Goal: Information Seeking & Learning: Learn about a topic

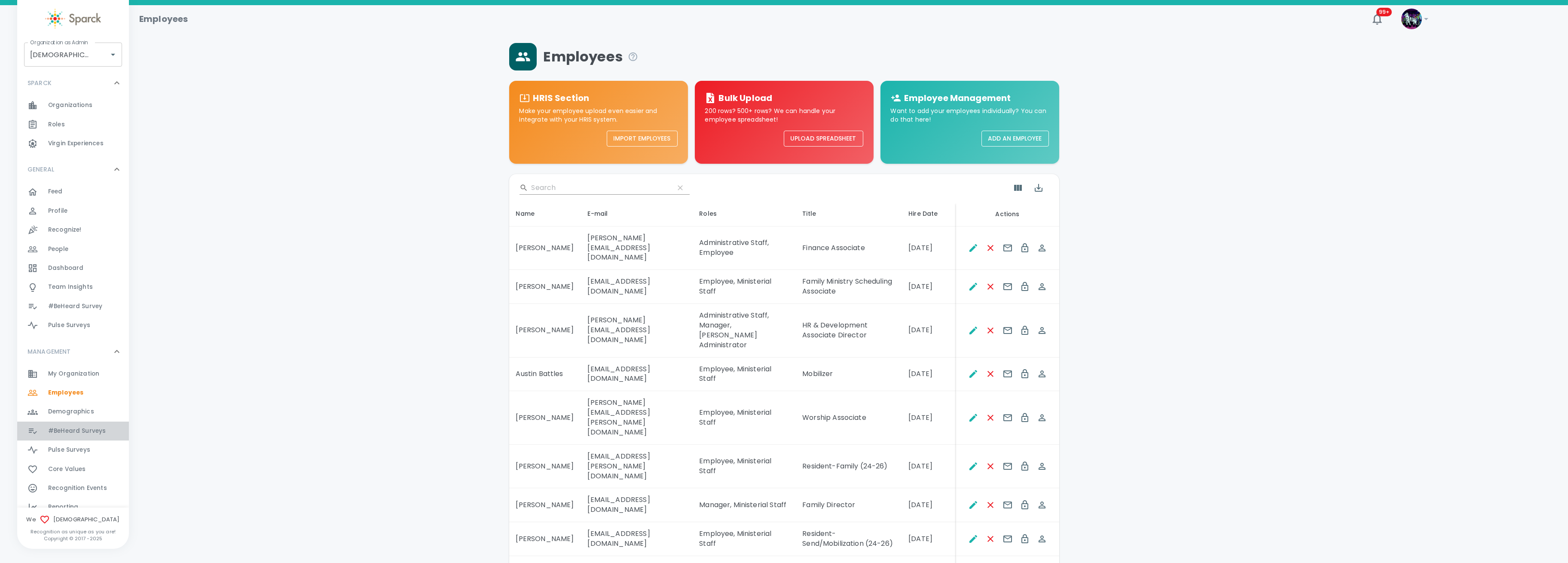
click at [86, 431] on span "#BeHeard Surveys" at bounding box center [77, 431] width 58 height 8
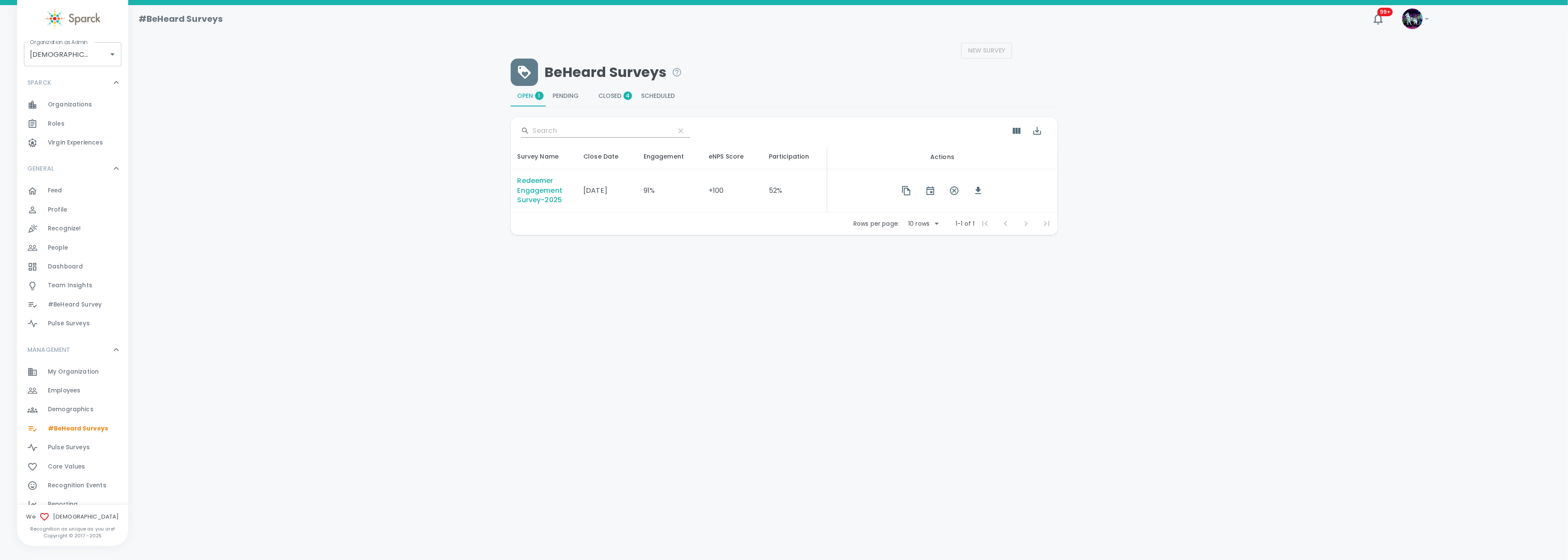
click at [535, 203] on div "Redeemer Engagement Survey-2025" at bounding box center [544, 191] width 52 height 30
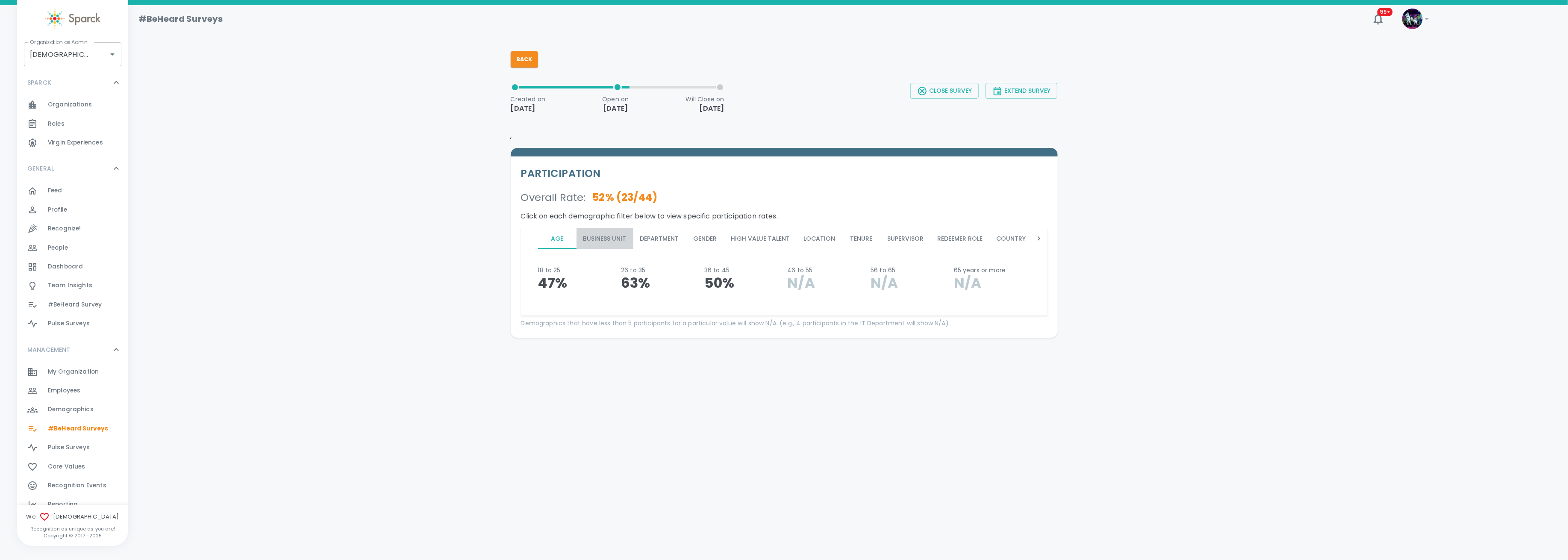
click at [600, 240] on button "Business Unit" at bounding box center [605, 238] width 57 height 20
click at [654, 238] on button "Department" at bounding box center [659, 238] width 52 height 20
click at [703, 239] on button "Gender" at bounding box center [705, 238] width 39 height 20
click at [753, 236] on button "High Value Talent" at bounding box center [761, 238] width 73 height 20
click at [802, 238] on button "Location" at bounding box center [820, 238] width 45 height 20
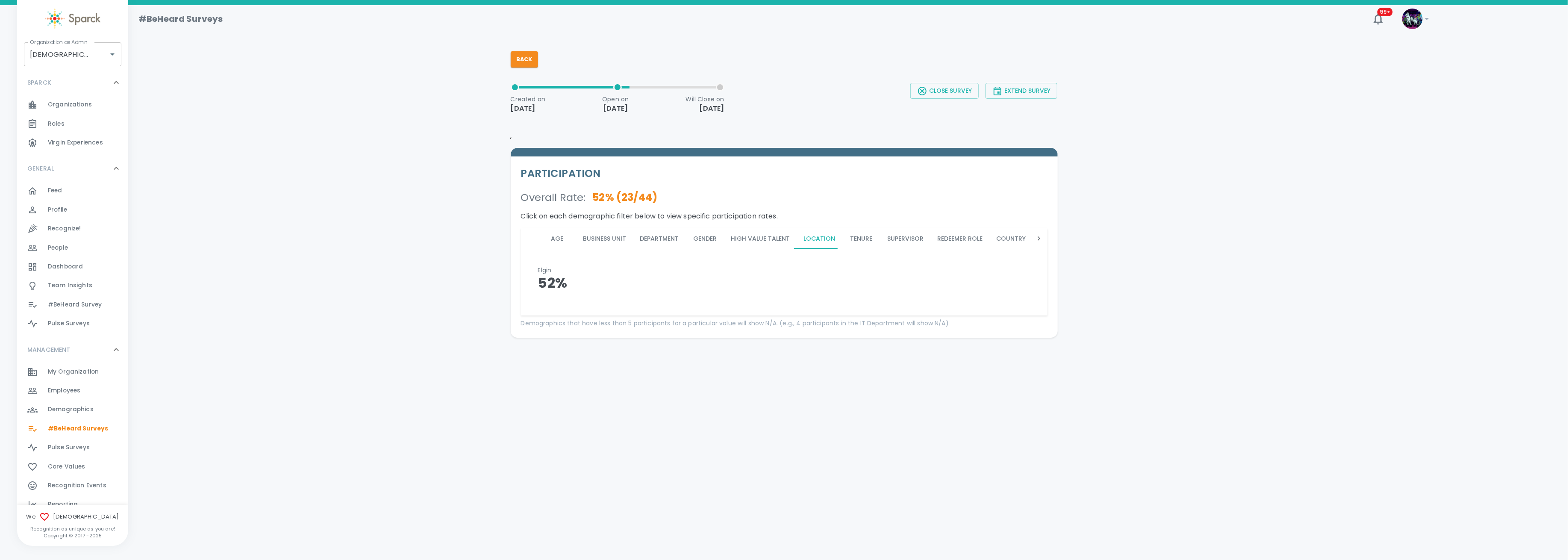
click at [861, 242] on button "Tenure" at bounding box center [862, 238] width 39 height 20
click at [901, 242] on button "Supervisor" at bounding box center [906, 238] width 50 height 20
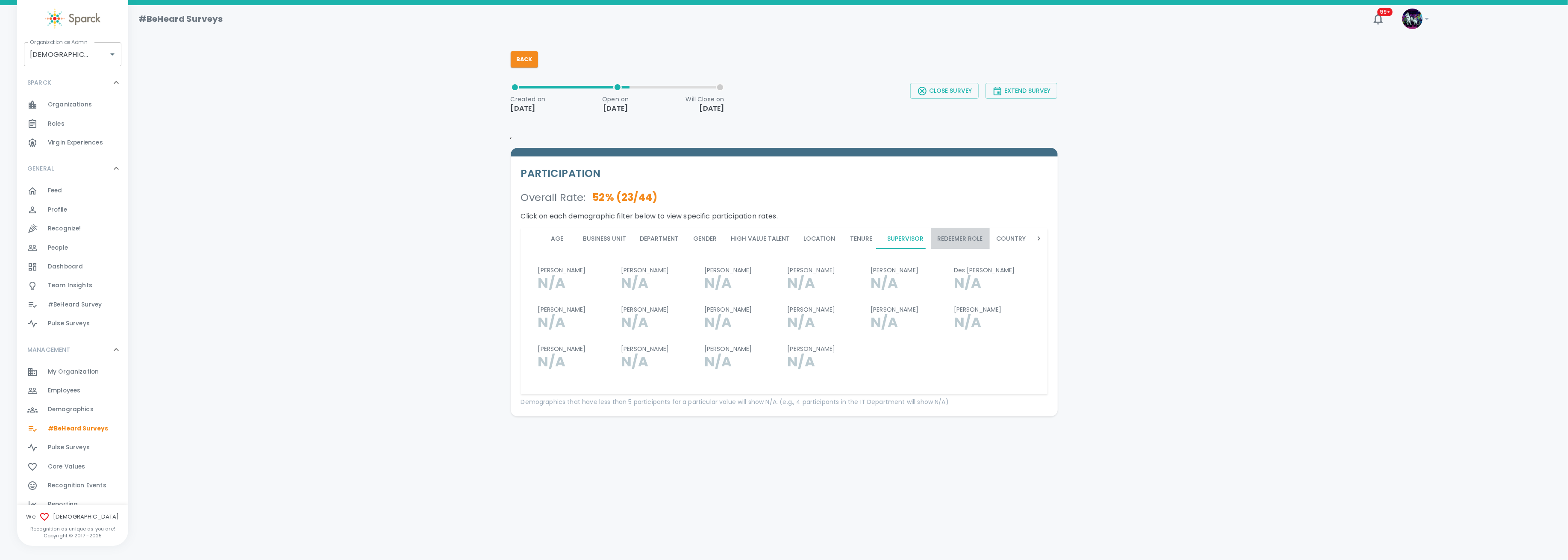
click at [963, 240] on button "Redeemer Role" at bounding box center [961, 238] width 59 height 20
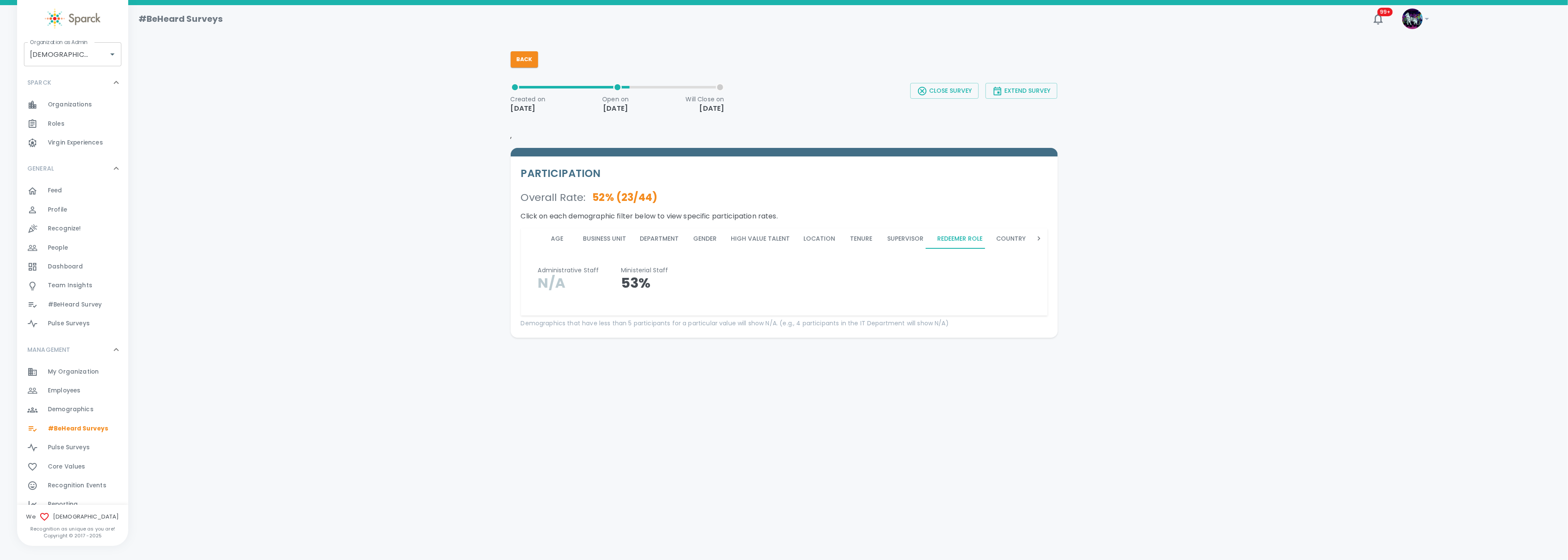
click at [1033, 231] on button "Job Type" at bounding box center [1054, 238] width 42 height 20
click at [965, 238] on button "Country" at bounding box center [974, 238] width 43 height 20
click at [987, 245] on div "Age Business Unit Department Gender High Value Talent Location Tenure Superviso…" at bounding box center [747, 238] width 492 height 20
click at [996, 241] on button "Job Type" at bounding box center [1016, 238] width 42 height 20
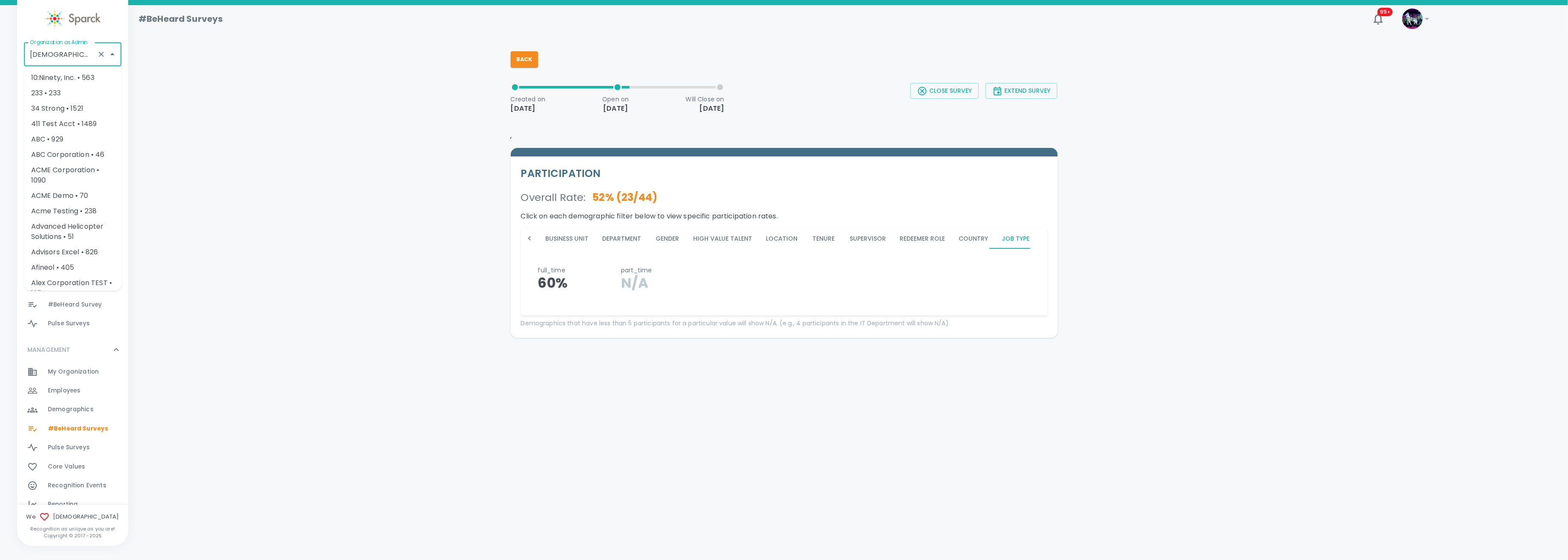
click at [83, 55] on input "Redeemer Church • 265" at bounding box center [61, 54] width 66 height 16
click at [84, 79] on li "[US_STATE] Tech Credit Union • 760" at bounding box center [73, 83] width 98 height 26
type input "[US_STATE] Tech Credit Union • 760"
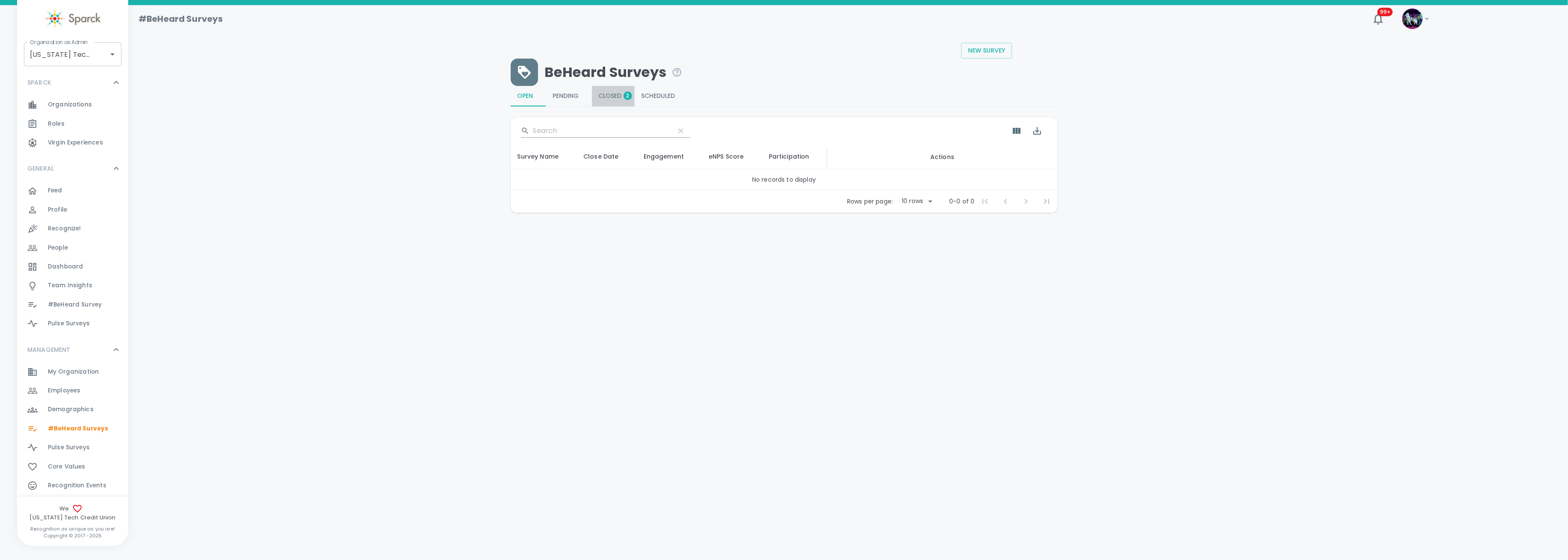
click at [605, 93] on span "Closed 2" at bounding box center [613, 96] width 29 height 8
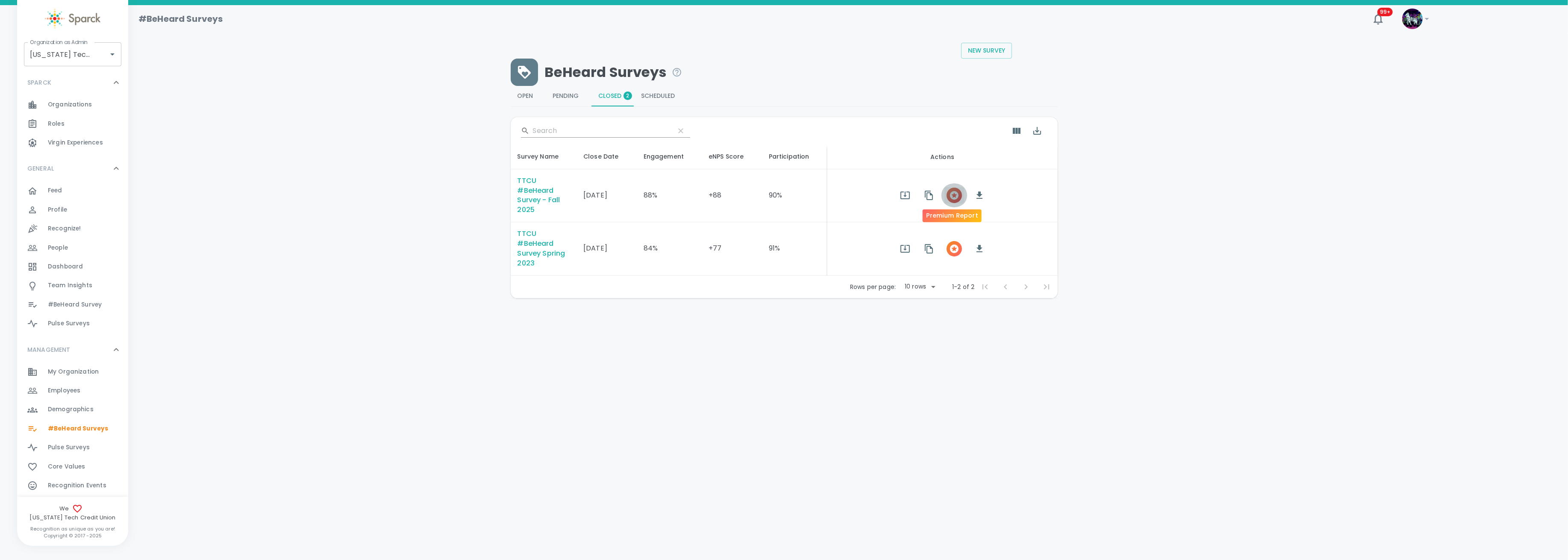
click at [955, 194] on icon "button" at bounding box center [954, 194] width 8 height 8
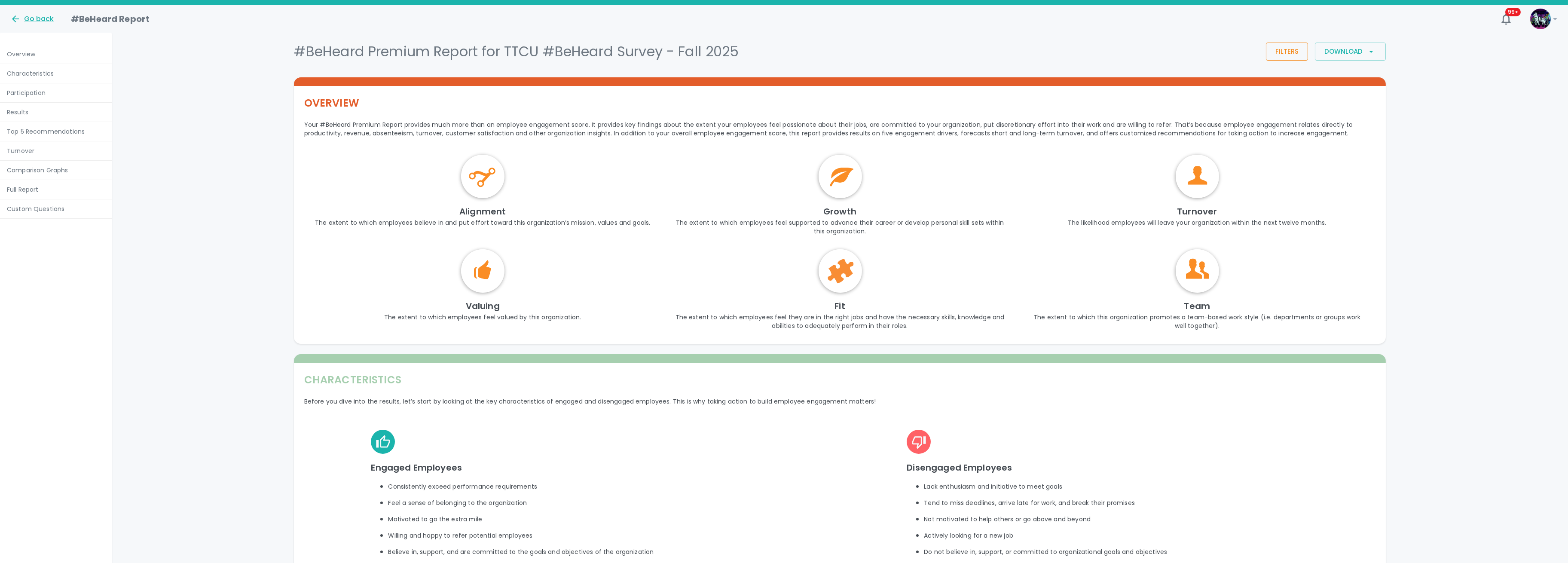
click at [1283, 40] on div "#BeHeard Premium Report for TTCU #BeHeard Survey - Fall 2025 Filters 0 Download" at bounding box center [839, 49] width 1096 height 41
click at [1279, 47] on button "Filters" at bounding box center [1286, 52] width 42 height 18
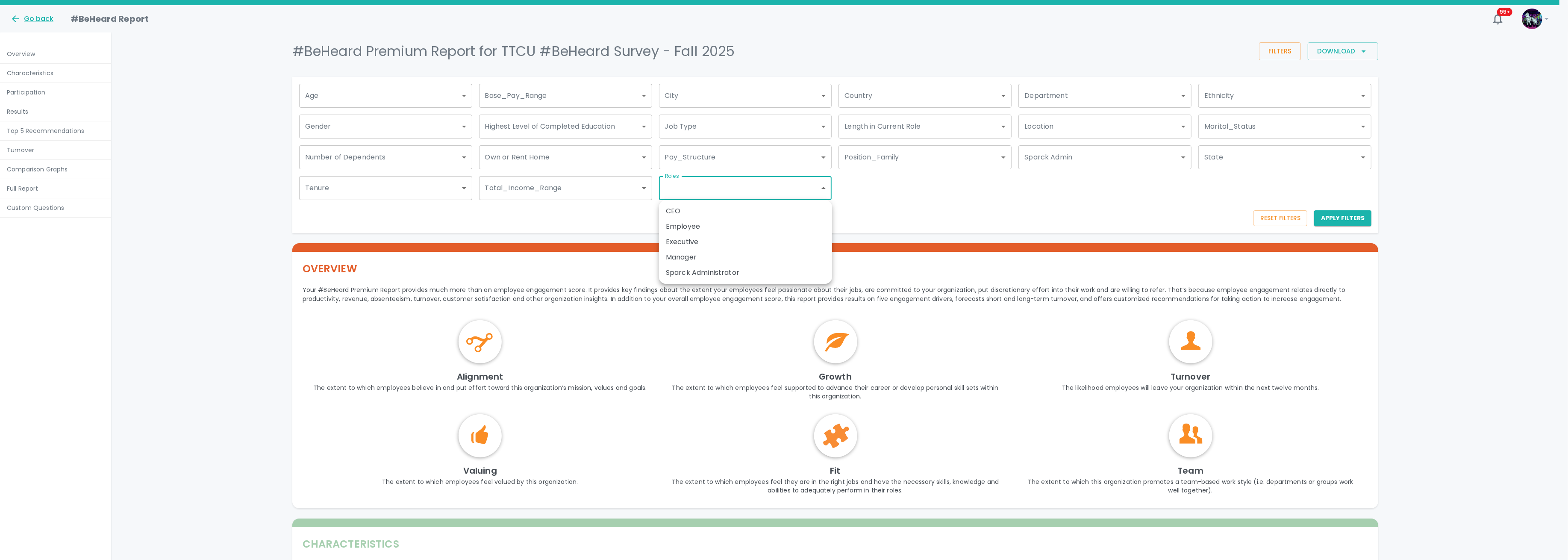
click at [905, 201] on div at bounding box center [784, 280] width 1568 height 560
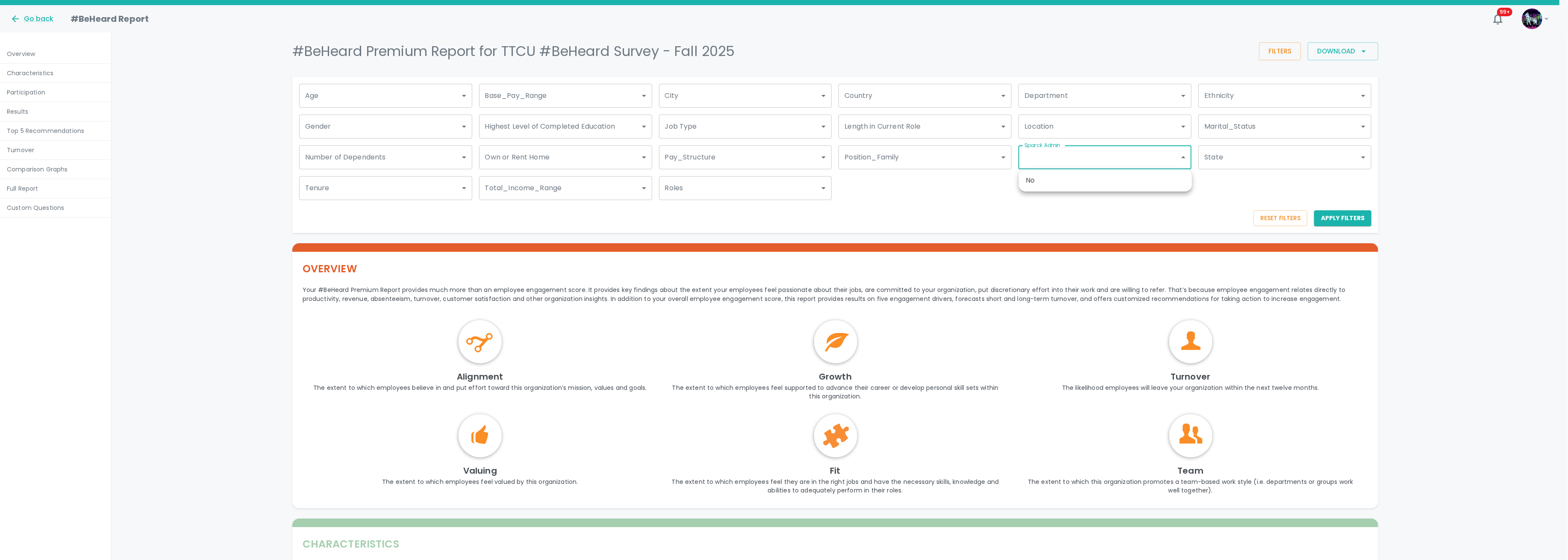
click at [860, 192] on div at bounding box center [784, 280] width 1568 height 560
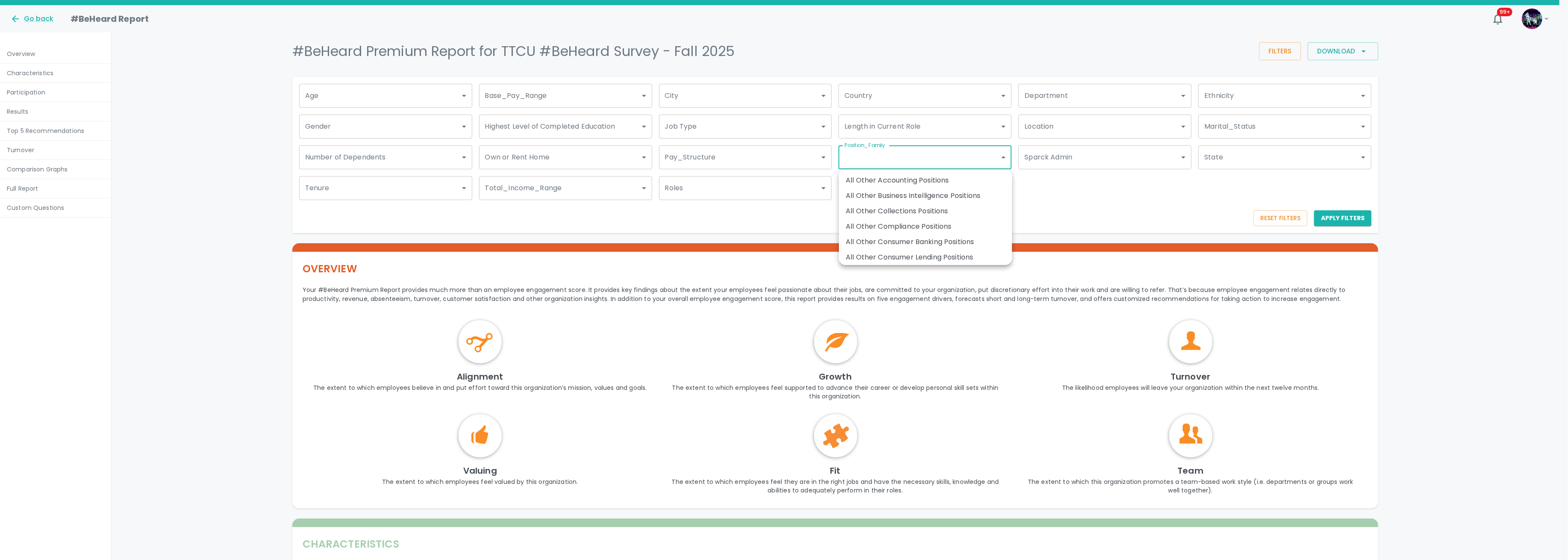
click at [1086, 196] on div at bounding box center [784, 280] width 1568 height 560
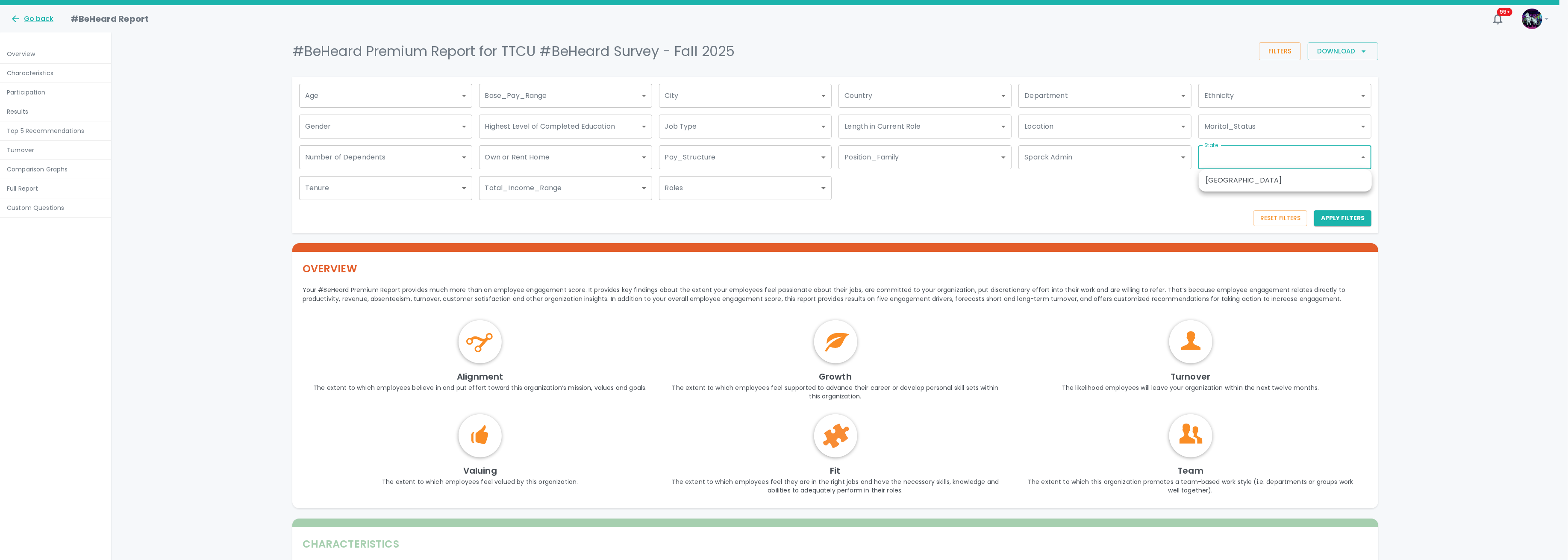
click at [1236, 163] on div at bounding box center [784, 280] width 1568 height 560
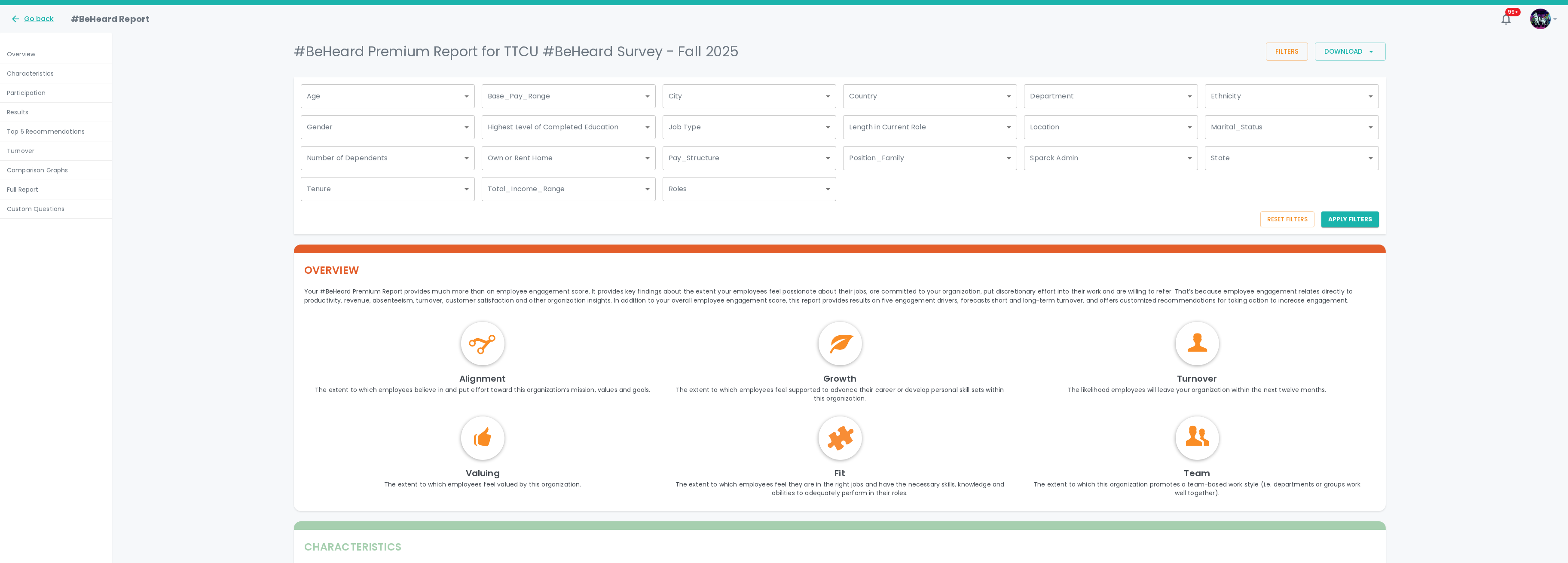
click at [1056, 224] on div "Reset Filters Apply Filters" at bounding box center [837, 210] width 1085 height 33
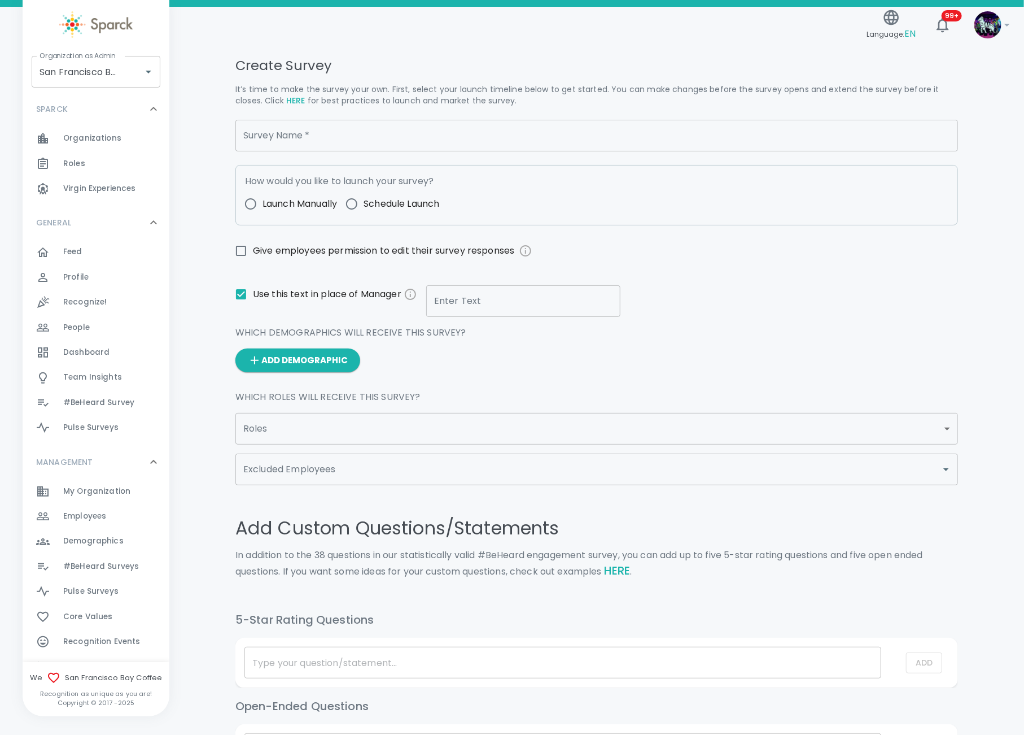
scroll to position [150, 0]
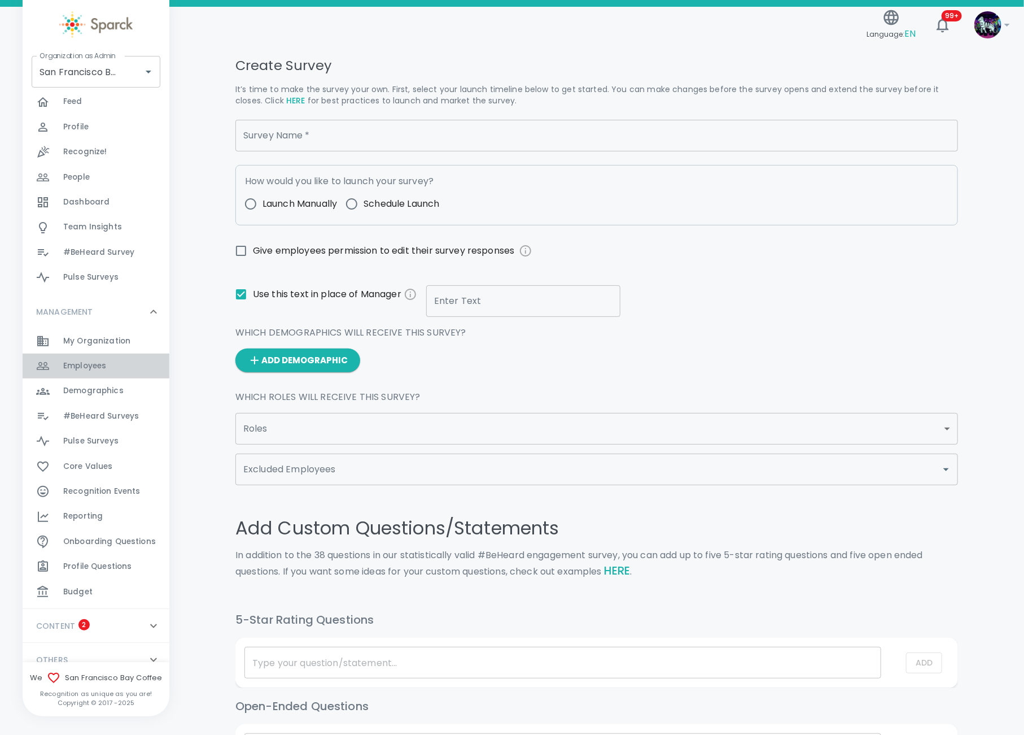
click at [116, 361] on div "Employees 0" at bounding box center [116, 366] width 106 height 16
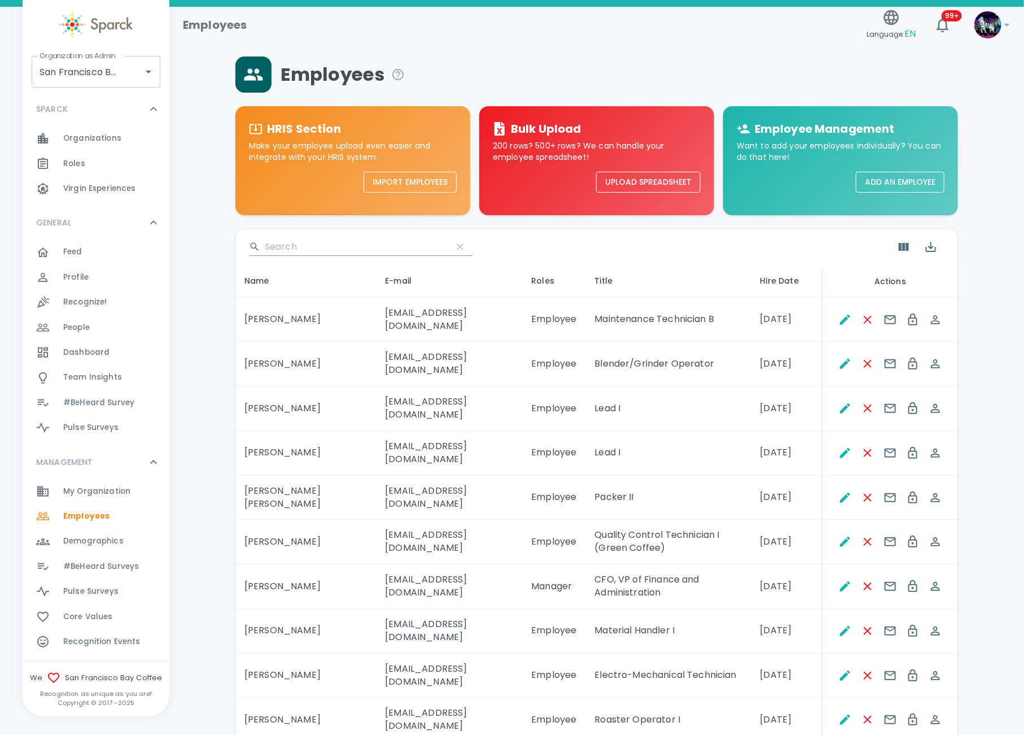
click at [147, 478] on div "MANAGEMENT 0 My Organization 0 Employees 0 Demographics 0 #BeHeard Surveys 0 Pu…" at bounding box center [96, 602] width 147 height 314
click at [127, 487] on span "My Organization" at bounding box center [96, 491] width 67 height 11
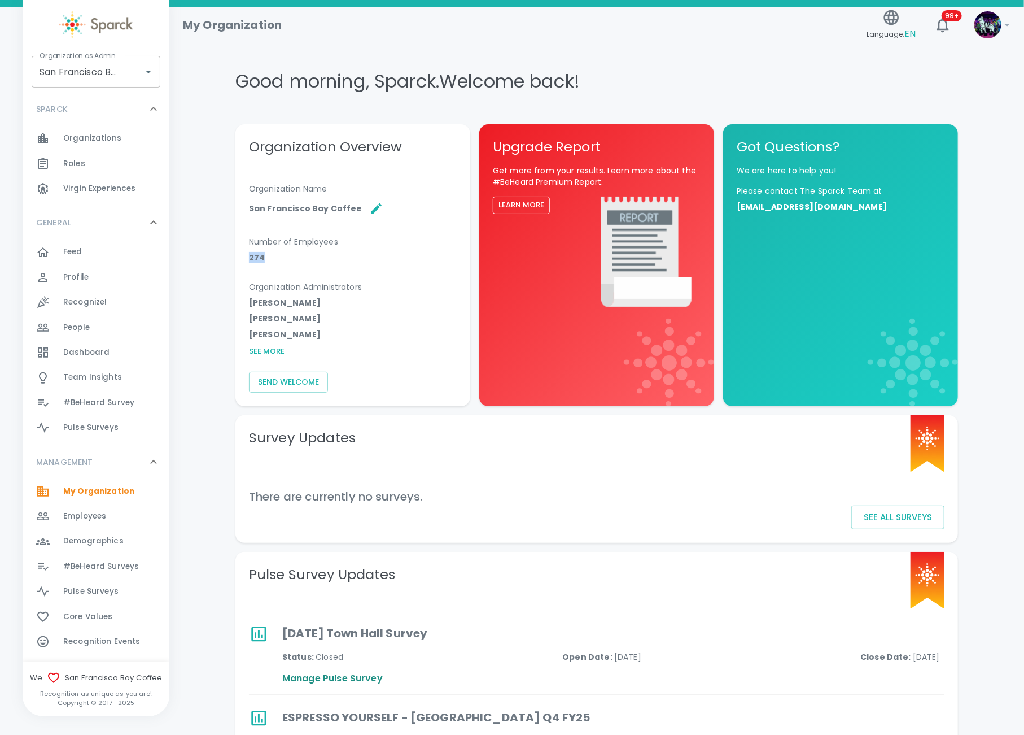
drag, startPoint x: 273, startPoint y: 266, endPoint x: 242, endPoint y: 260, distance: 31.2
click at [242, 260] on div "Organization Overview Organization Name San Francisco Bay Coffee Number of Empl…" at bounding box center [352, 265] width 235 height 282
click at [259, 269] on div "Organization Overview Organization Name San Francisco Bay Coffee Number of Empl…" at bounding box center [352, 265] width 235 height 282
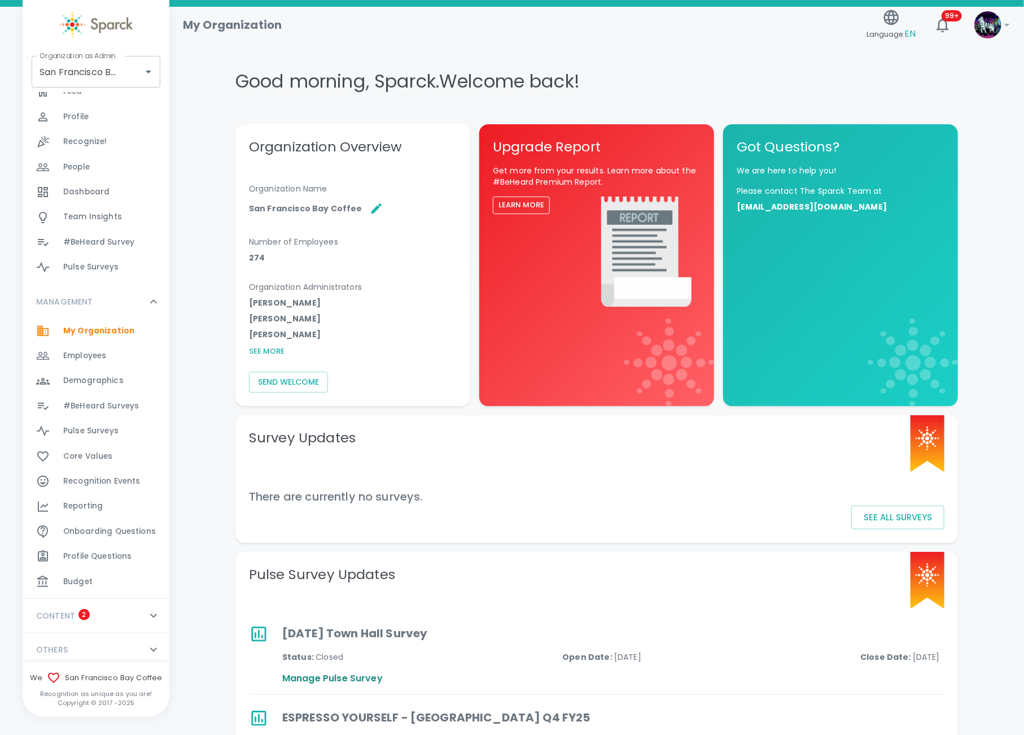
scroll to position [164, 0]
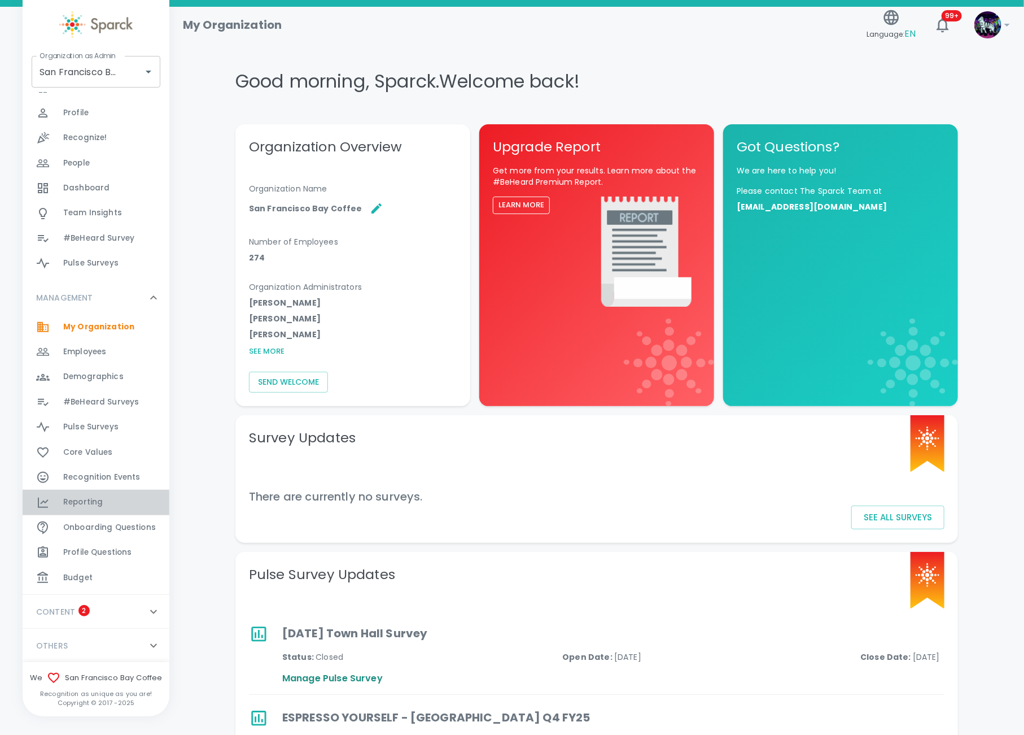
click at [108, 510] on div "Reporting 0" at bounding box center [116, 502] width 106 height 16
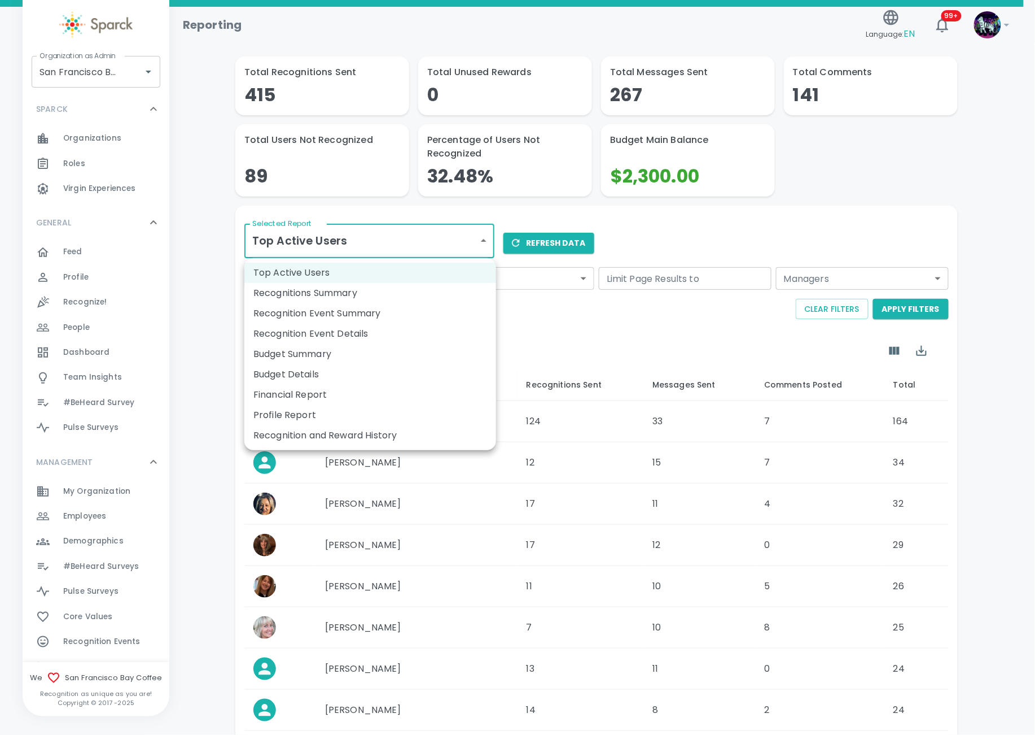
click at [365, 241] on body "Skip Navigation Reporting Language: EN 99+ ! Organization as Admin San Francisc…" at bounding box center [517, 455] width 1035 height 911
click at [363, 243] on div at bounding box center [517, 367] width 1035 height 735
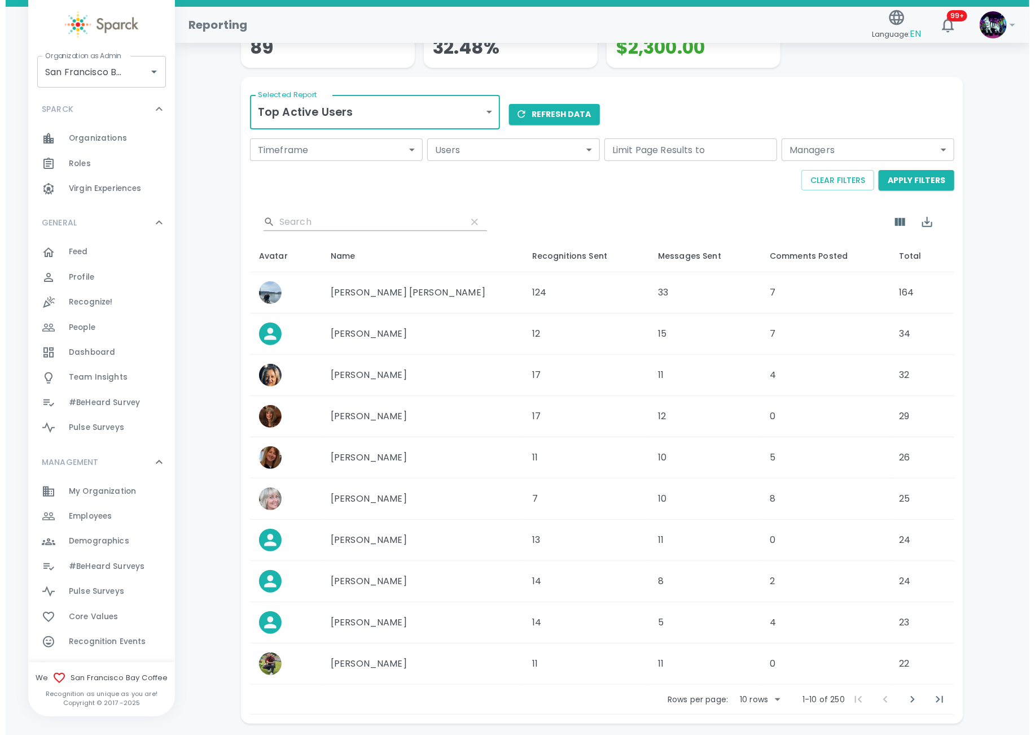
scroll to position [176, 0]
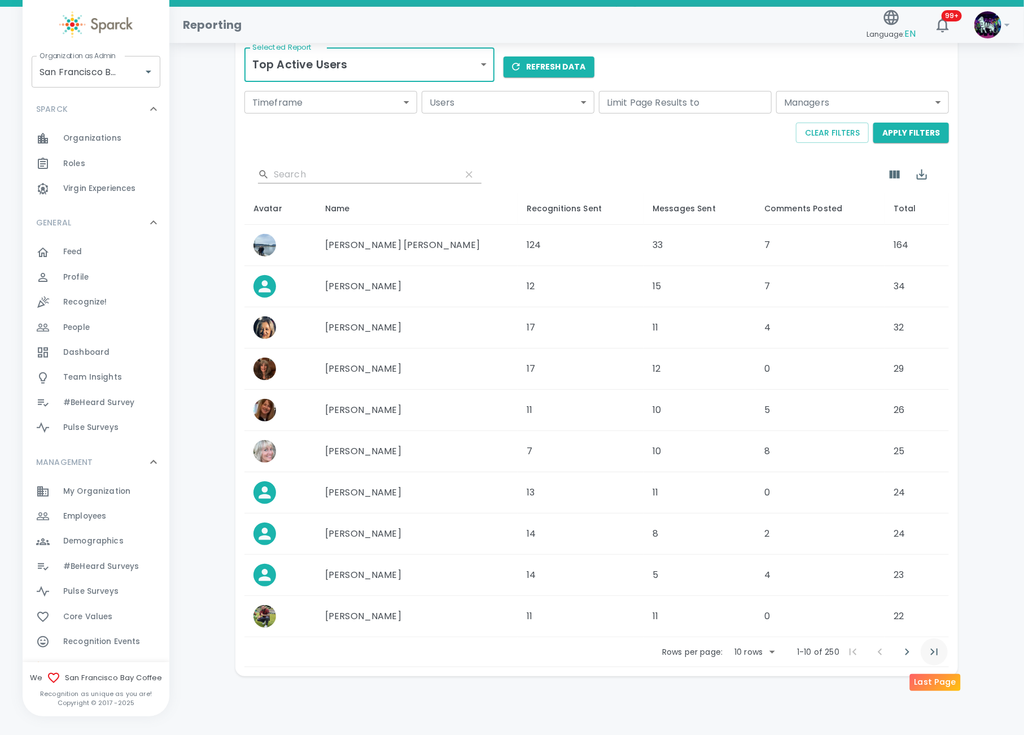
click at [934, 654] on icon "Last Page" at bounding box center [935, 652] width 14 height 14
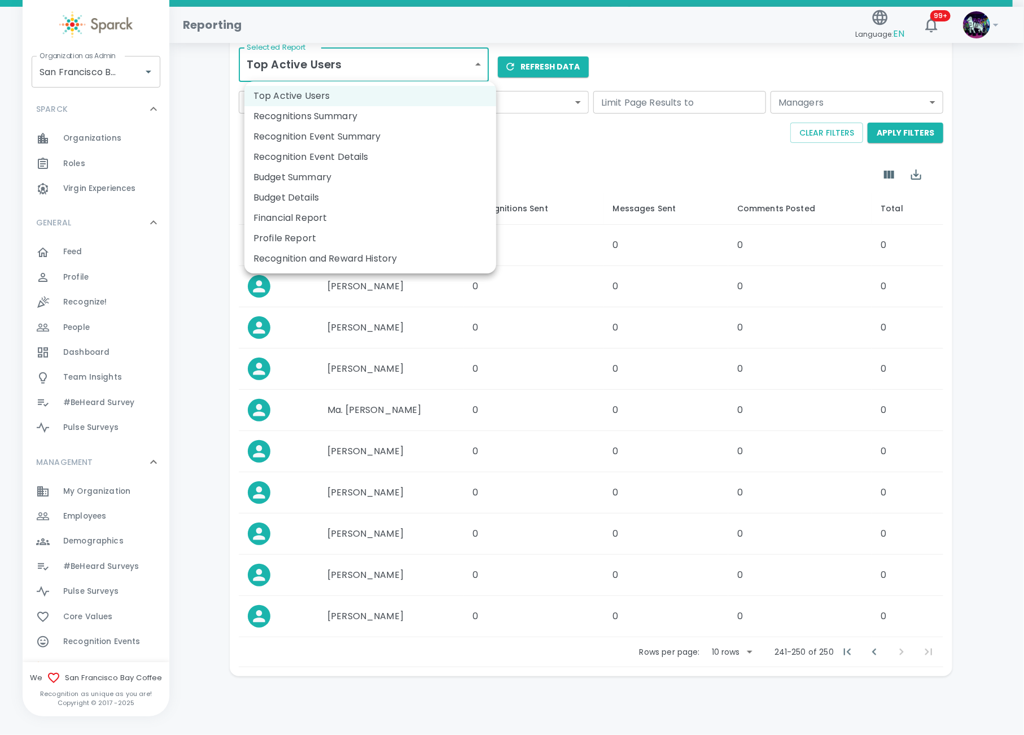
click at [322, 72] on body "Skip Navigation Reporting Language: EN 99+ ! Organization as Admin San Francisc…" at bounding box center [512, 279] width 1024 height 911
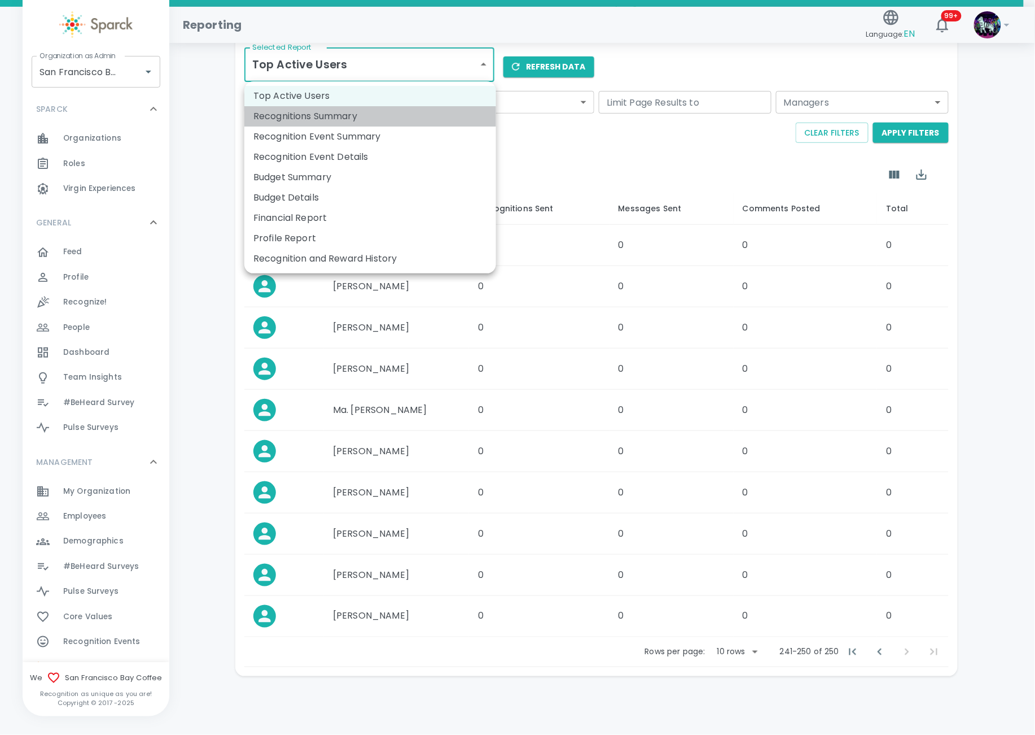
click at [312, 116] on li "Recognitions Summary" at bounding box center [370, 116] width 252 height 20
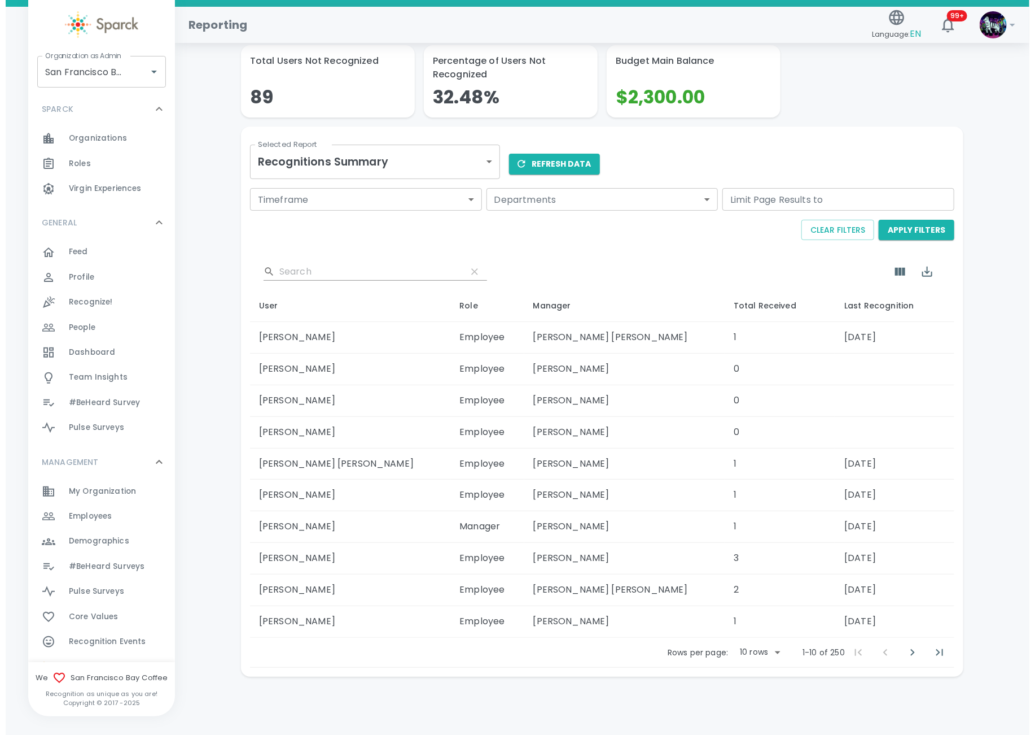
scroll to position [80, 0]
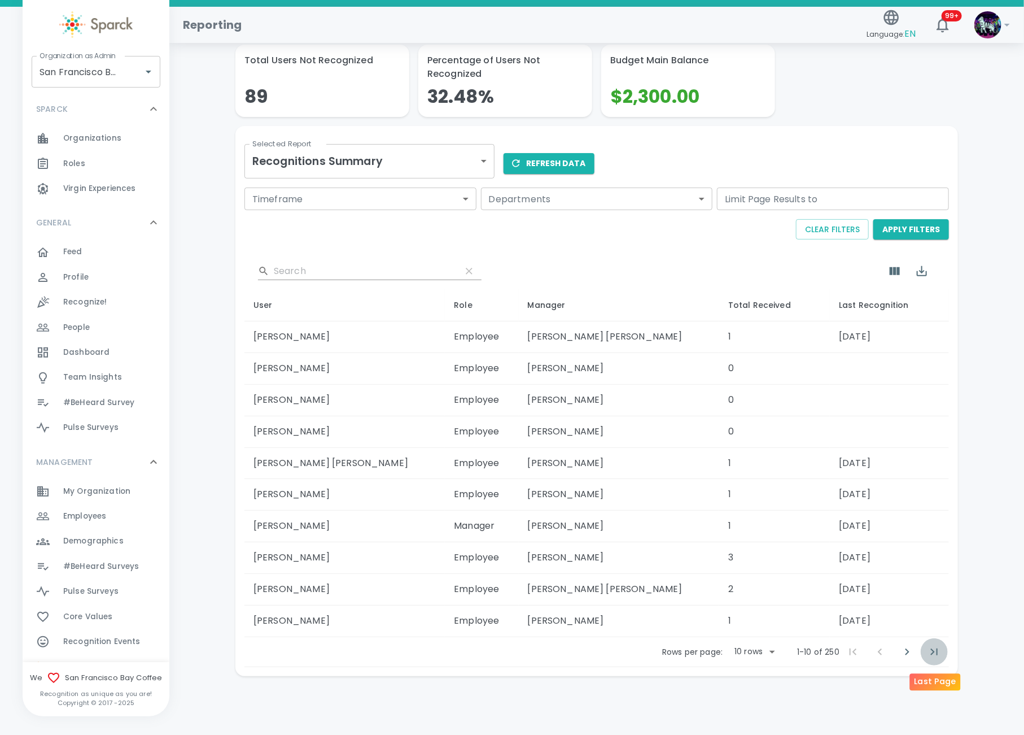
click at [935, 655] on icon "Last Page" at bounding box center [935, 652] width 14 height 14
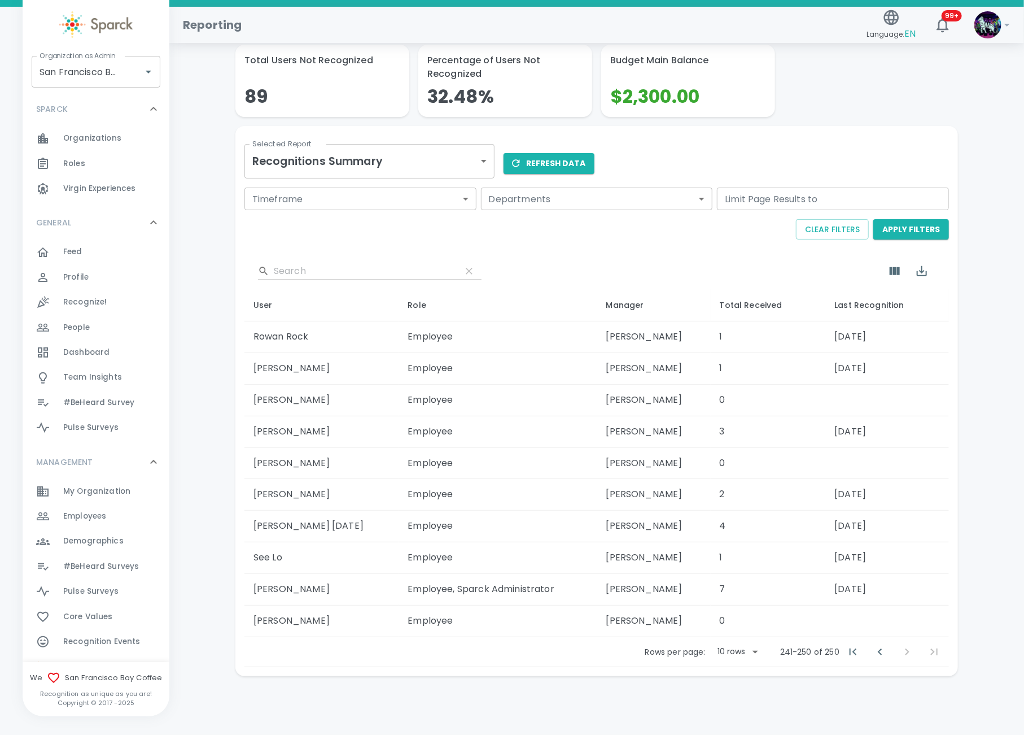
drag, startPoint x: 842, startPoint y: 660, endPoint x: 825, endPoint y: 672, distance: 21.0
click at [825, 680] on main "Total Recognitions Sent 415 Total Unused Rewards 0 Total Messages Sent 267 Tota…" at bounding box center [596, 308] width 855 height 762
click at [827, 654] on p "241-250 of 250" at bounding box center [809, 651] width 59 height 11
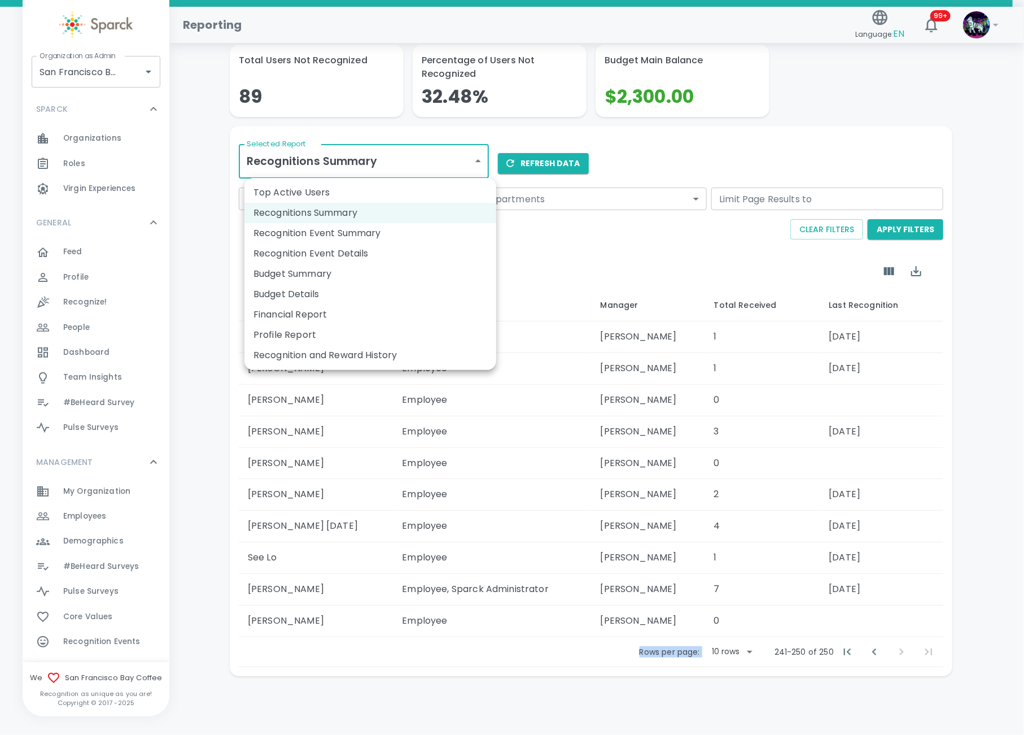
click at [373, 160] on body "Skip Navigation Reporting Language: EN 99+ ! Organization as Admin San Francisc…" at bounding box center [512, 327] width 1024 height 814
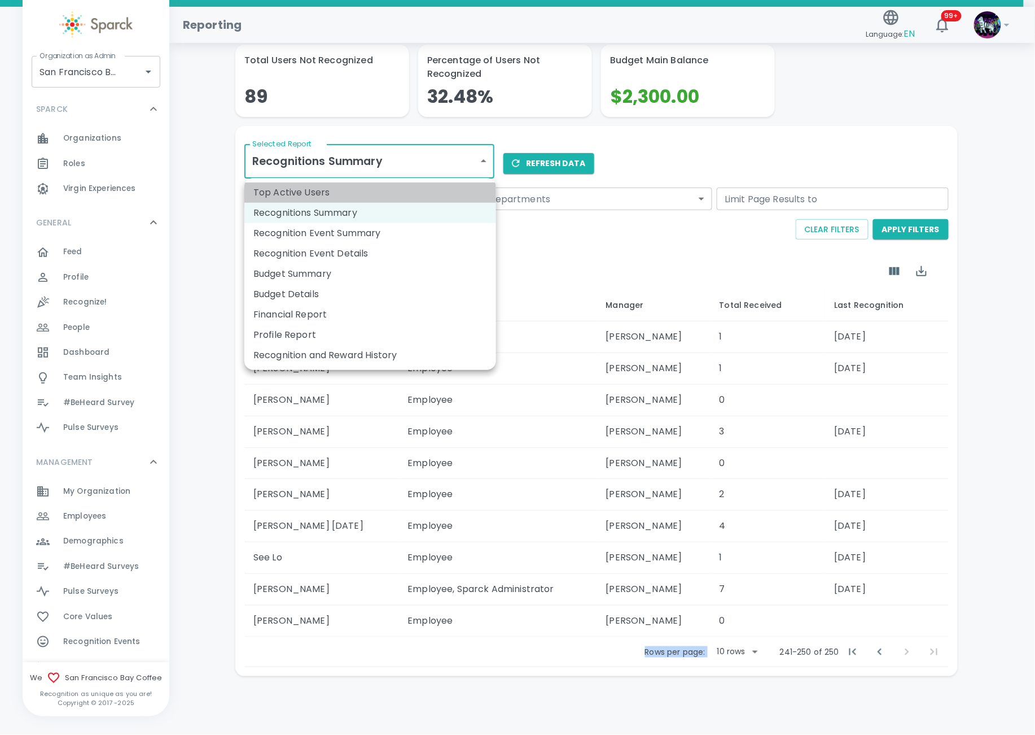
click at [320, 190] on li "Top Active Users" at bounding box center [370, 192] width 252 height 20
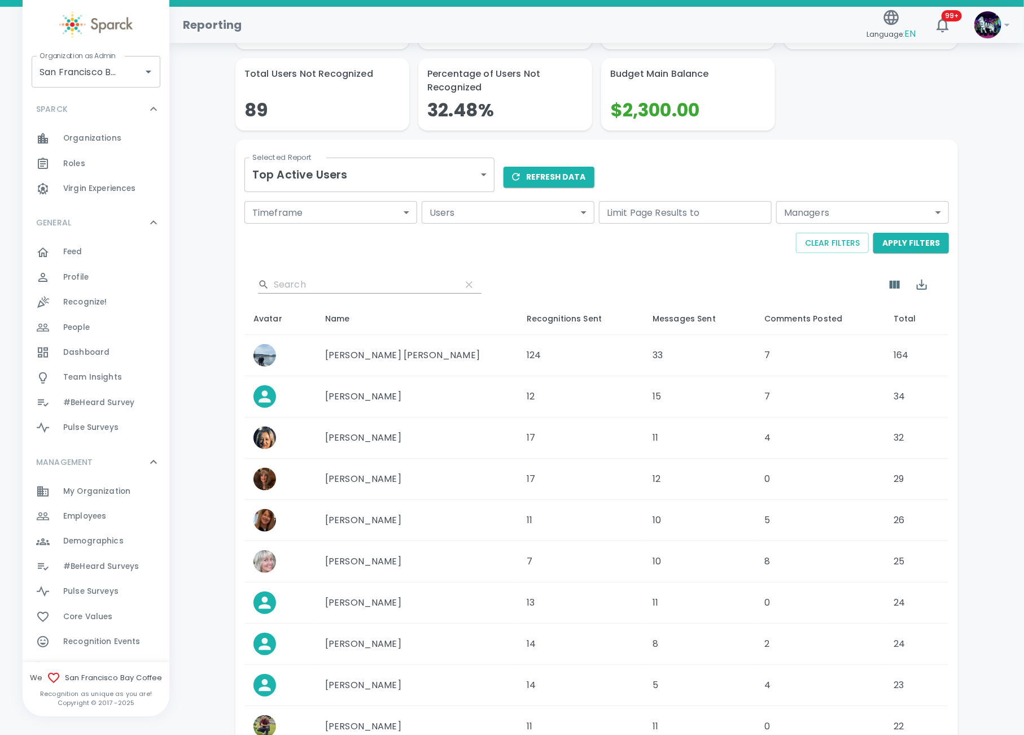
scroll to position [0, 0]
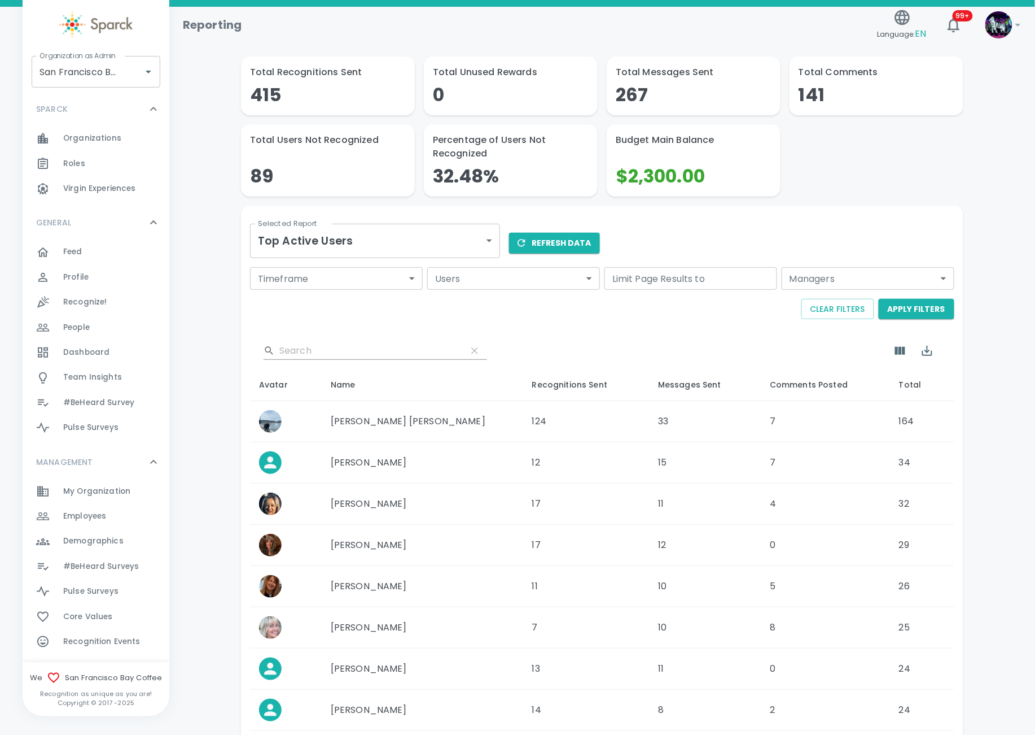
click at [427, 244] on body "Skip Navigation Reporting Language: EN 99+ ! Organization as Admin San Francisc…" at bounding box center [517, 455] width 1035 height 911
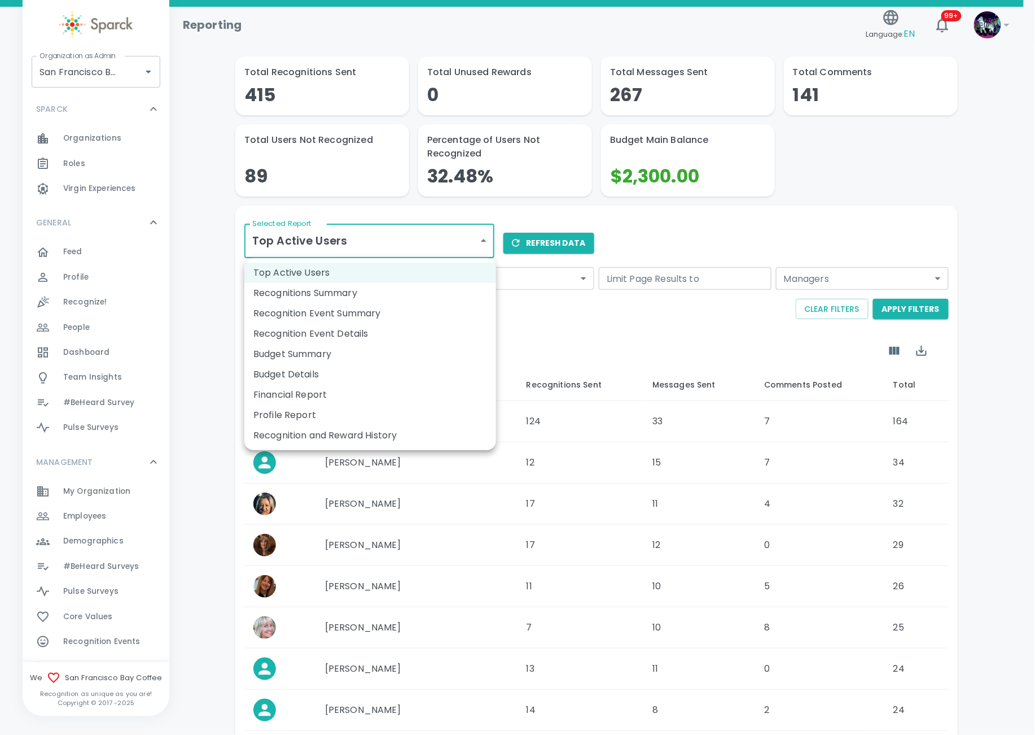
click at [622, 322] on div at bounding box center [517, 367] width 1035 height 735
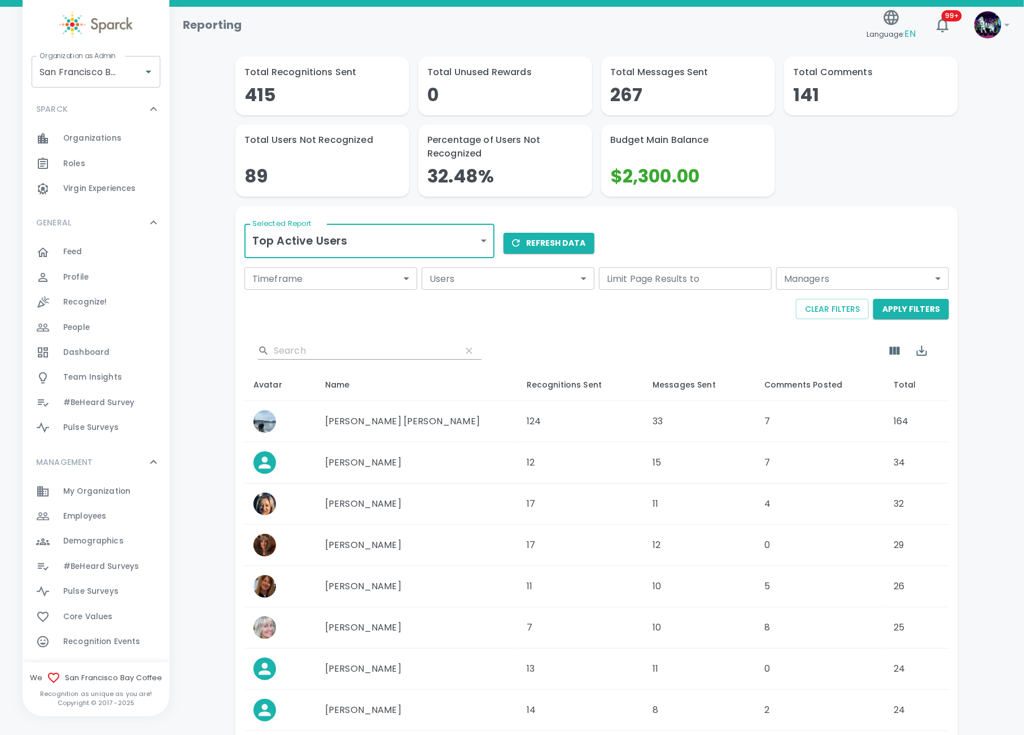
click at [108, 518] on div "Employees 0" at bounding box center [116, 516] width 106 height 16
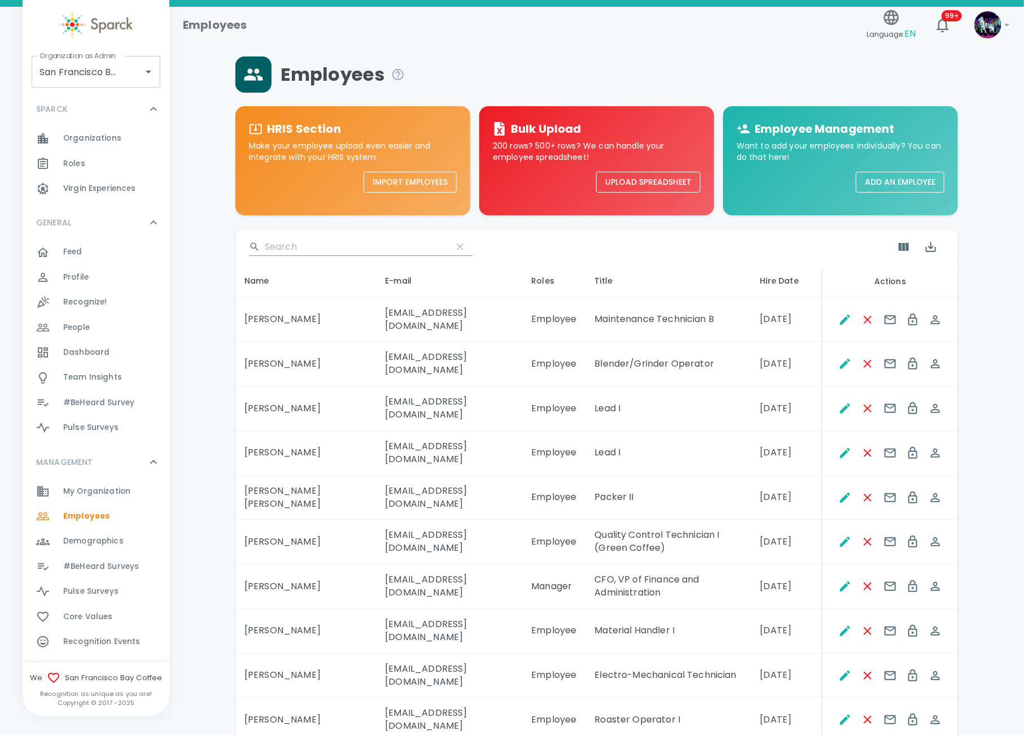
drag, startPoint x: 843, startPoint y: 693, endPoint x: 835, endPoint y: 701, distance: 11.2
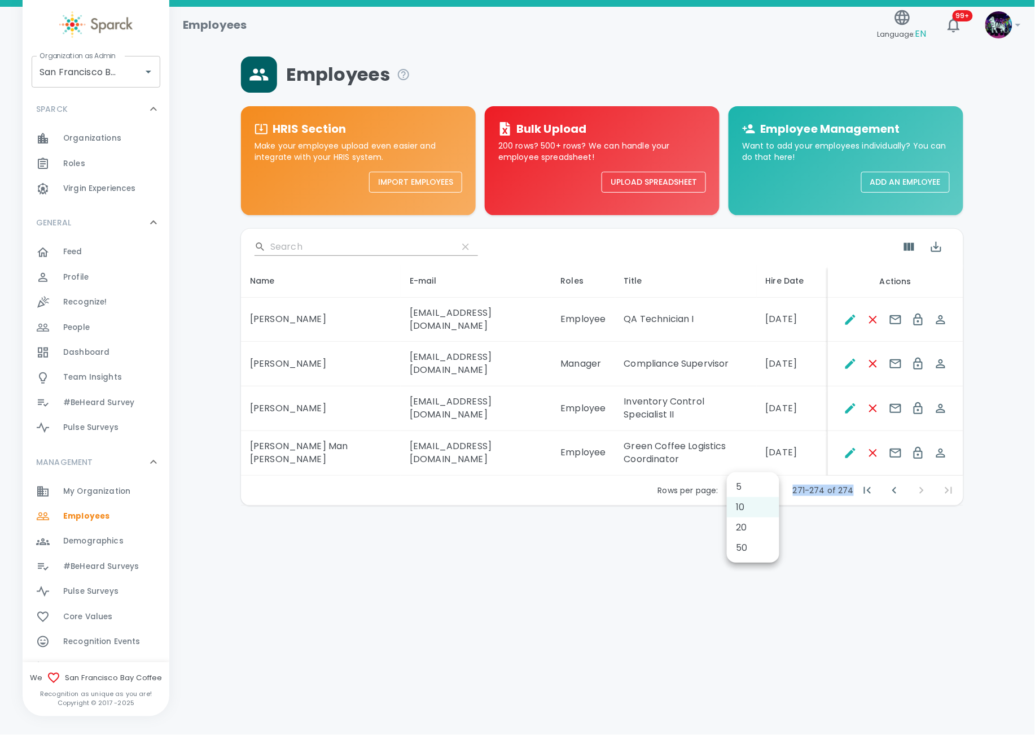
click at [758, 465] on body "Skip Navigation Employees Language: EN 99+ ! Organization as Admin San Francisc…" at bounding box center [517, 282] width 1035 height 564
click at [752, 550] on li "50" at bounding box center [753, 547] width 53 height 20
type input "50"
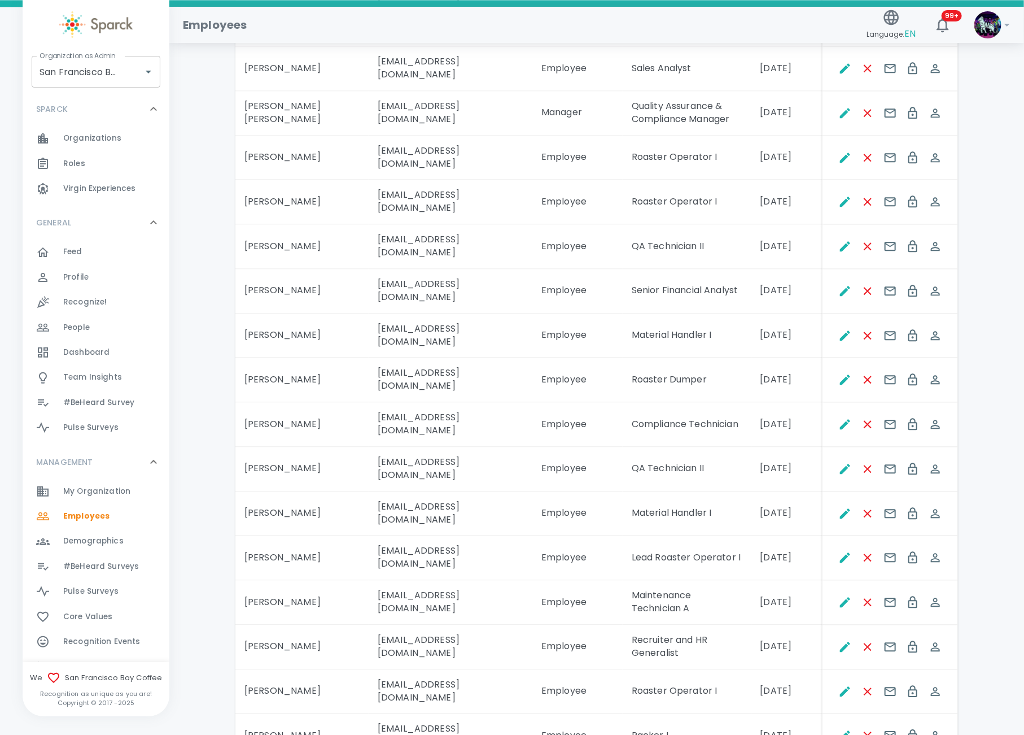
scroll to position [1566, 0]
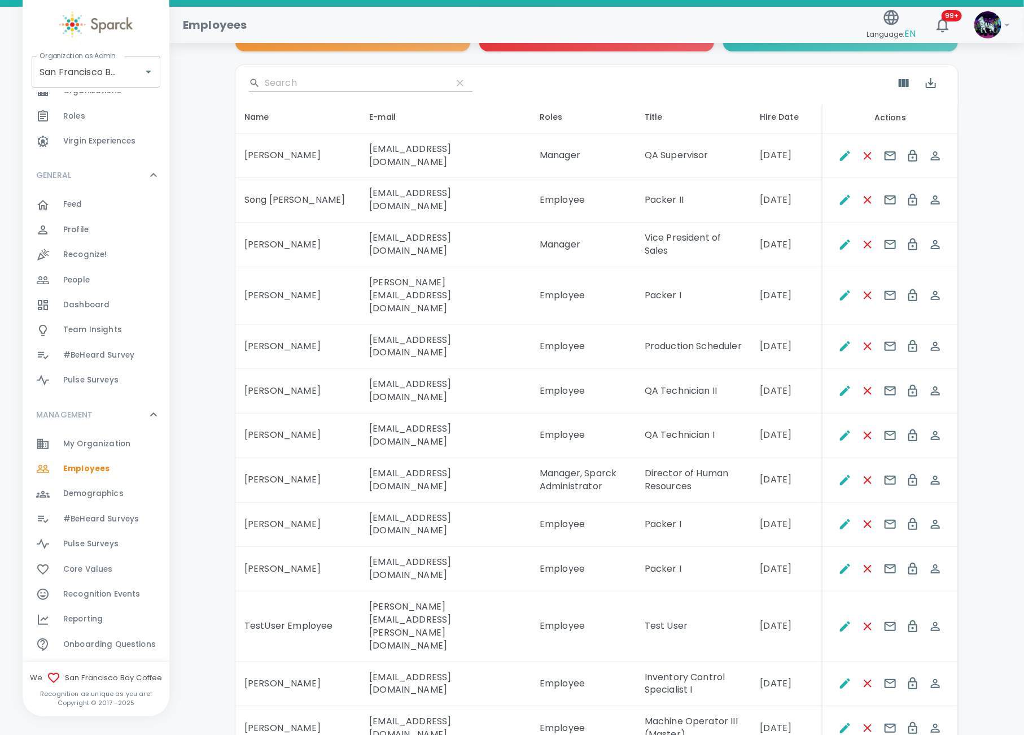
scroll to position [150, 0]
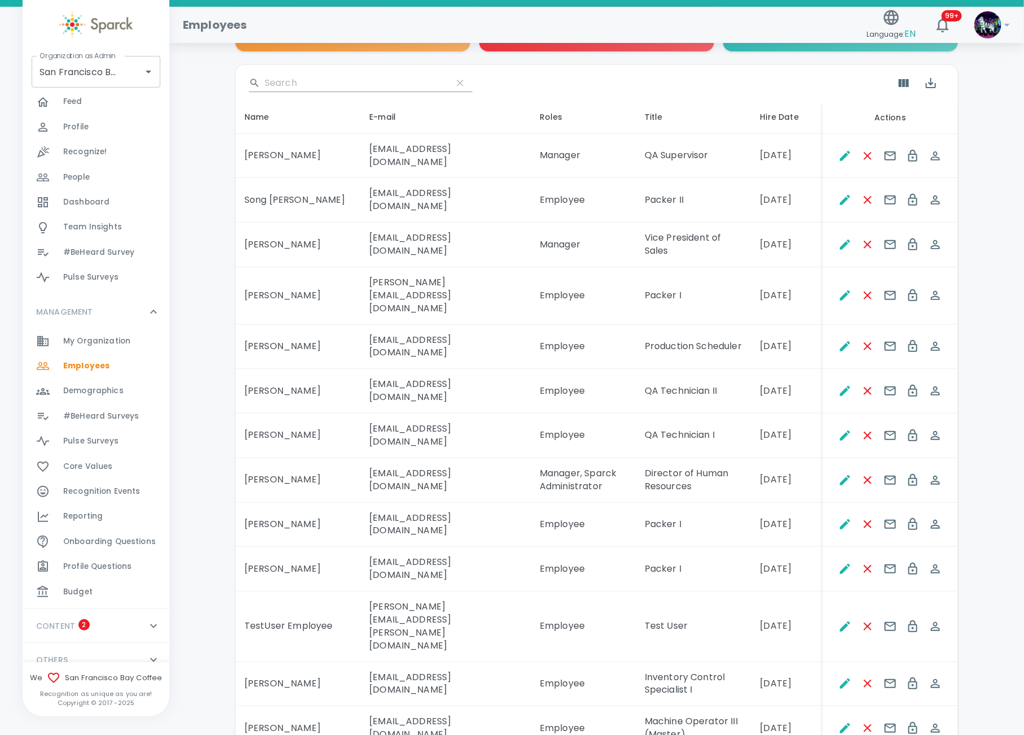
click at [102, 512] on div "Reporting 0" at bounding box center [116, 516] width 106 height 16
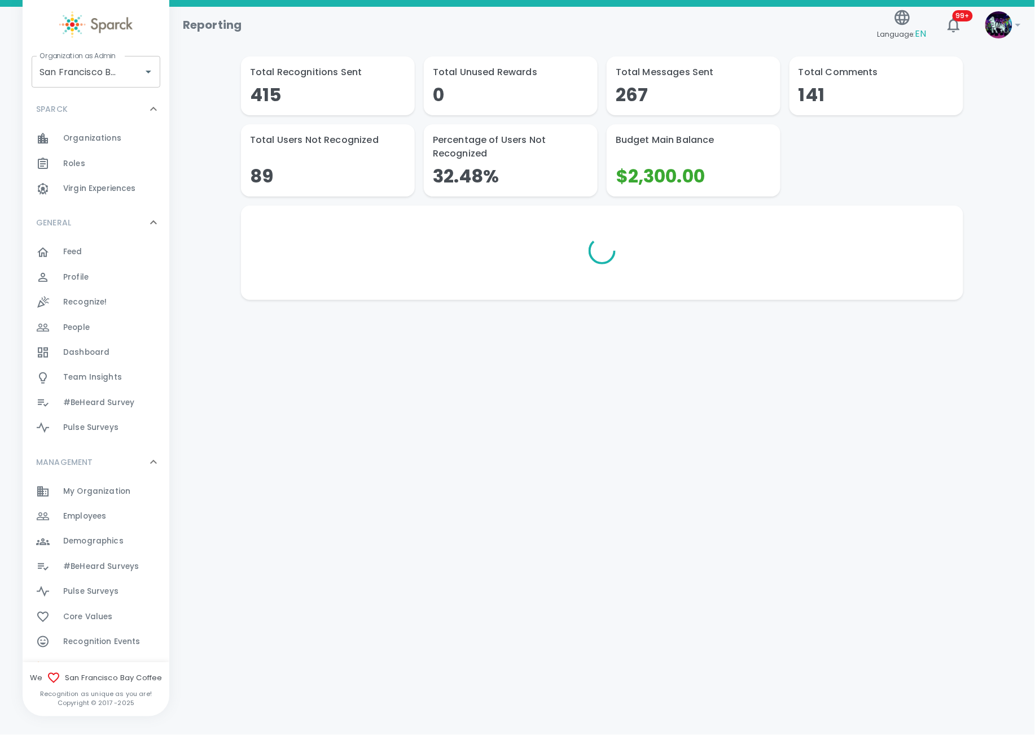
click at [373, 280] on div at bounding box center [602, 253] width 705 height 76
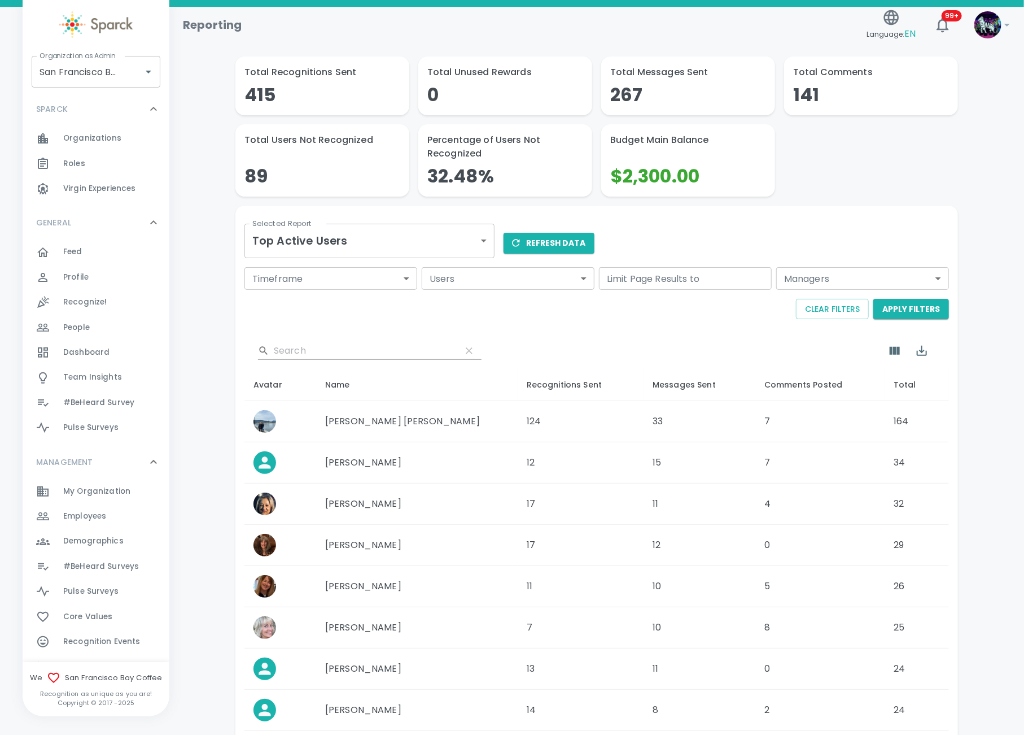
click at [344, 222] on div "Selected Report Top Active Users top-active-users Selected Report" at bounding box center [364, 234] width 259 height 57
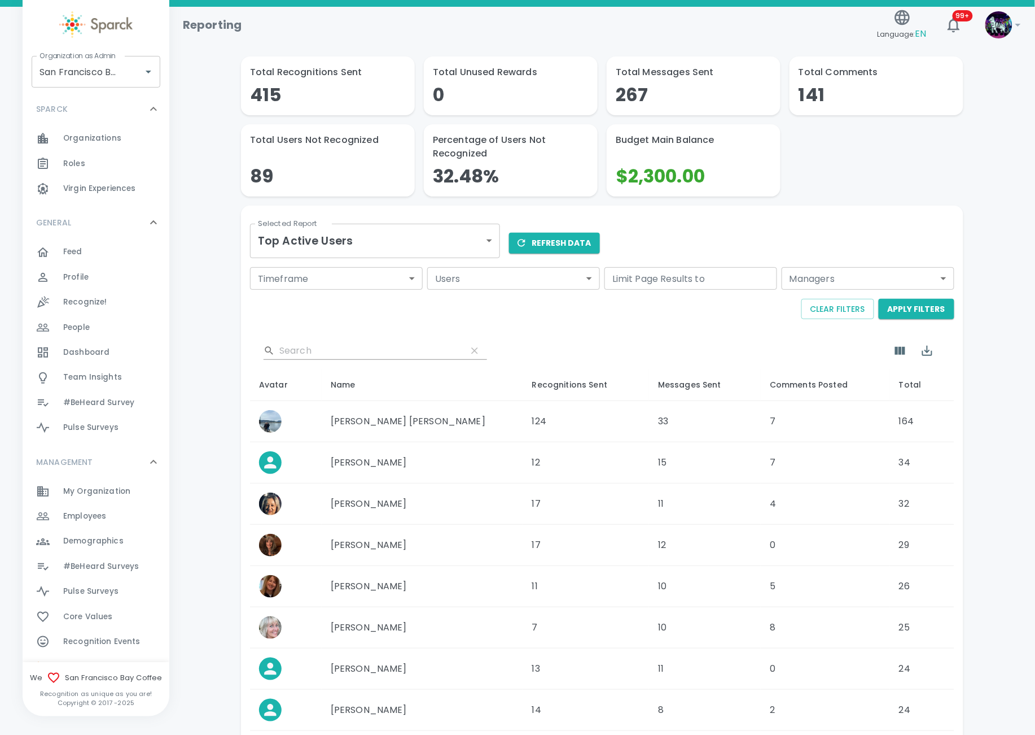
click at [321, 248] on body "Skip Navigation Reporting Language: EN 99+ ! Organization as Admin San Francisc…" at bounding box center [517, 455] width 1035 height 911
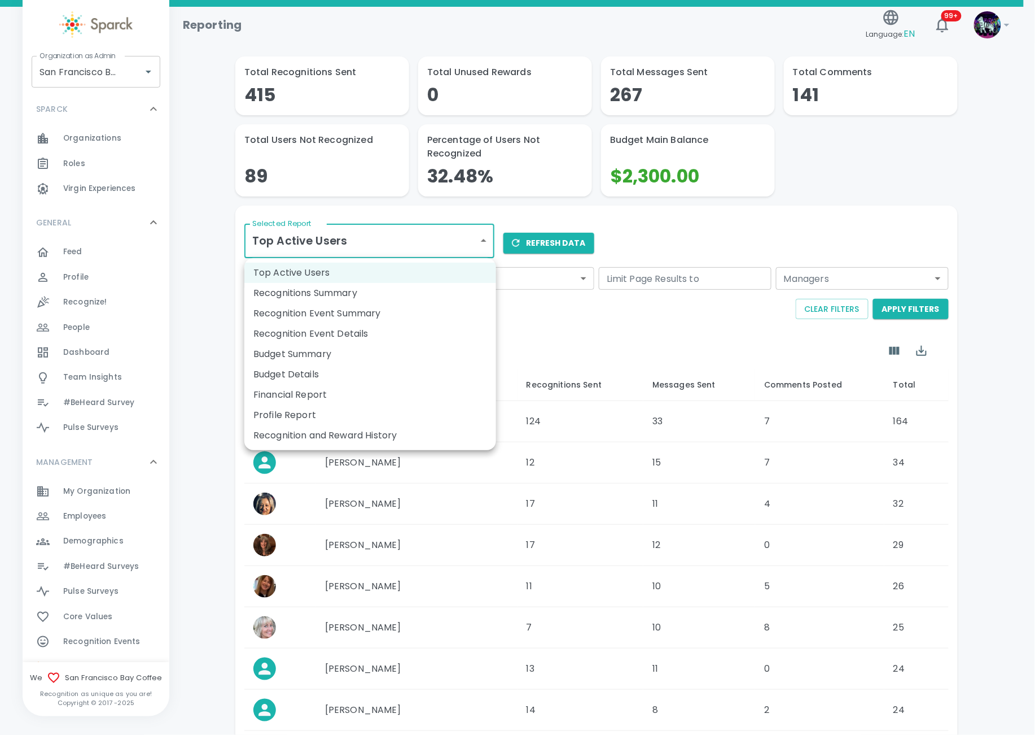
click at [834, 588] on div at bounding box center [517, 367] width 1035 height 735
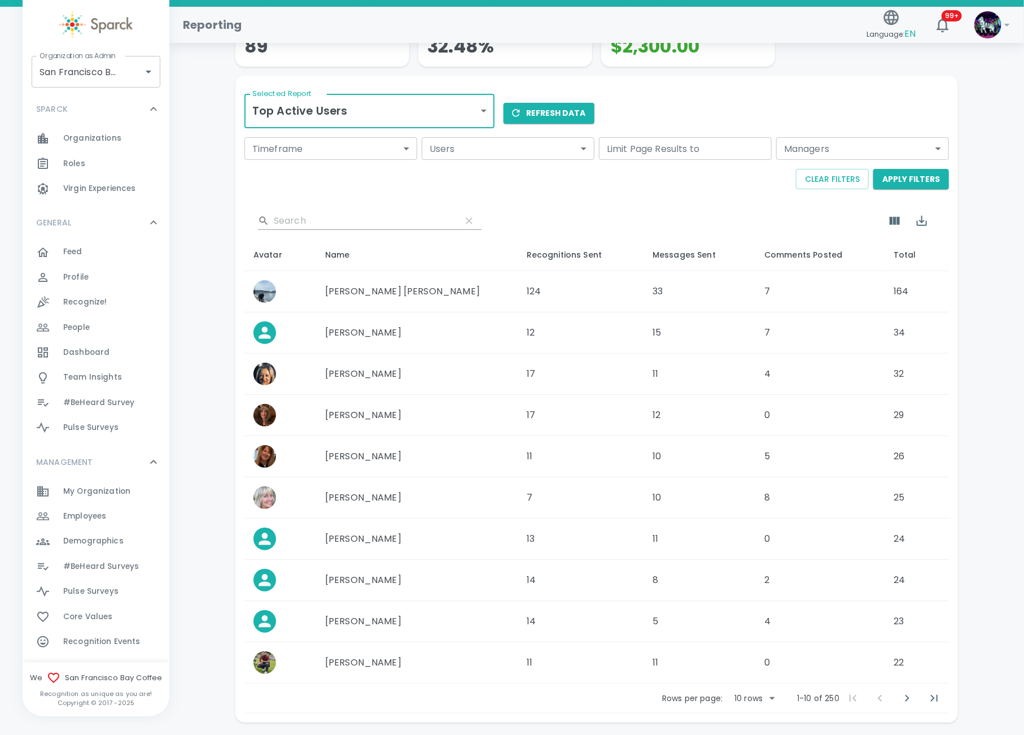
scroll to position [176, 0]
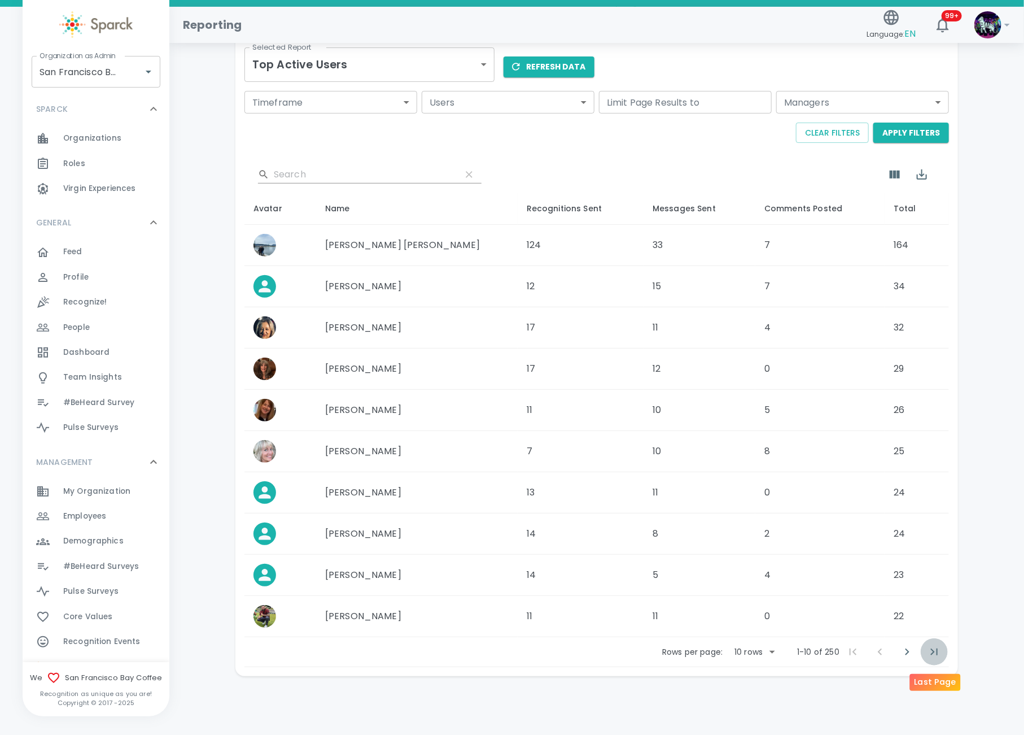
click at [932, 653] on icon "Last Page" at bounding box center [935, 652] width 14 height 14
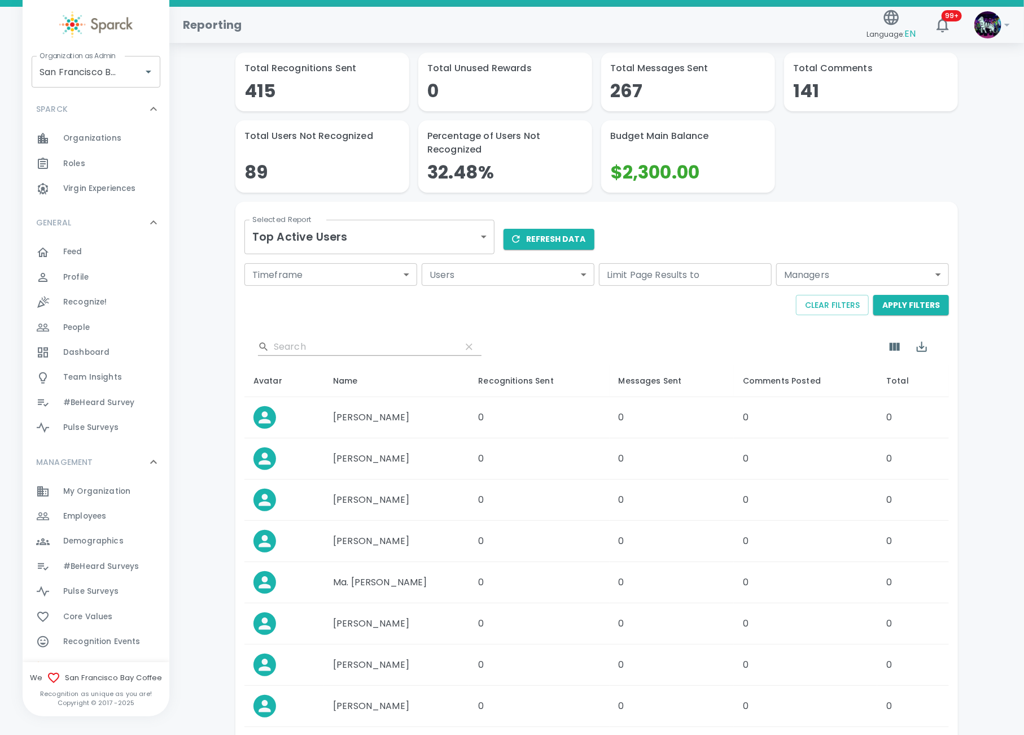
scroll to position [0, 0]
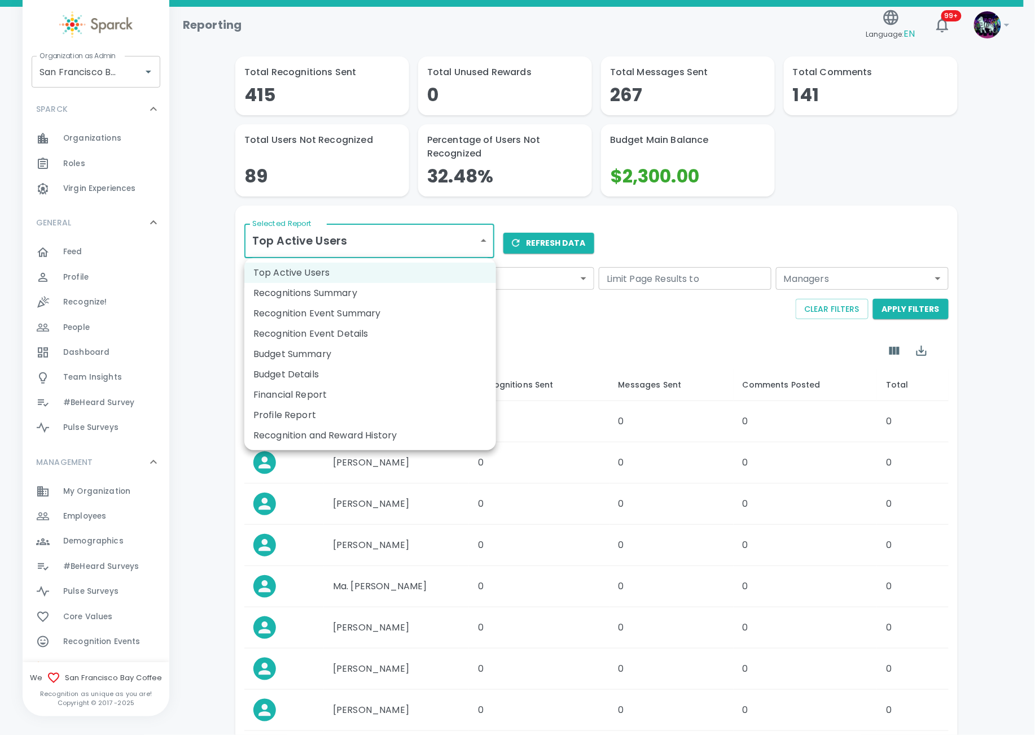
click at [356, 243] on body "Skip Navigation Reporting Language: EN 99+ ! Organization as Admin San Francisc…" at bounding box center [517, 455] width 1035 height 911
click at [326, 298] on li "Recognitions Summary" at bounding box center [370, 293] width 252 height 20
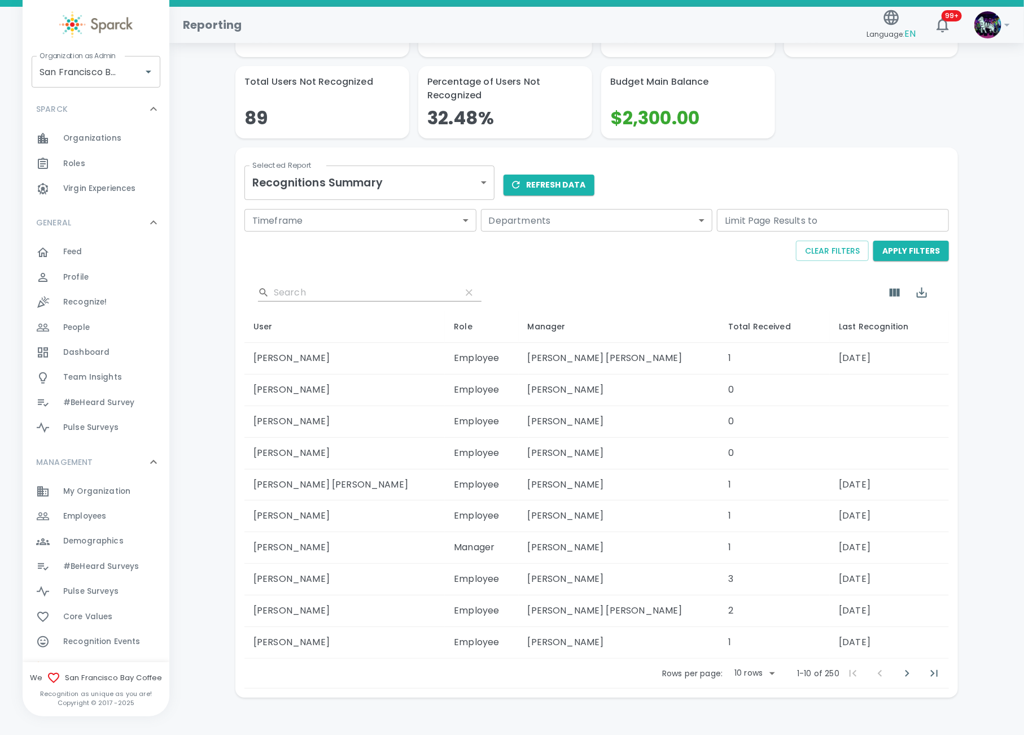
scroll to position [80, 0]
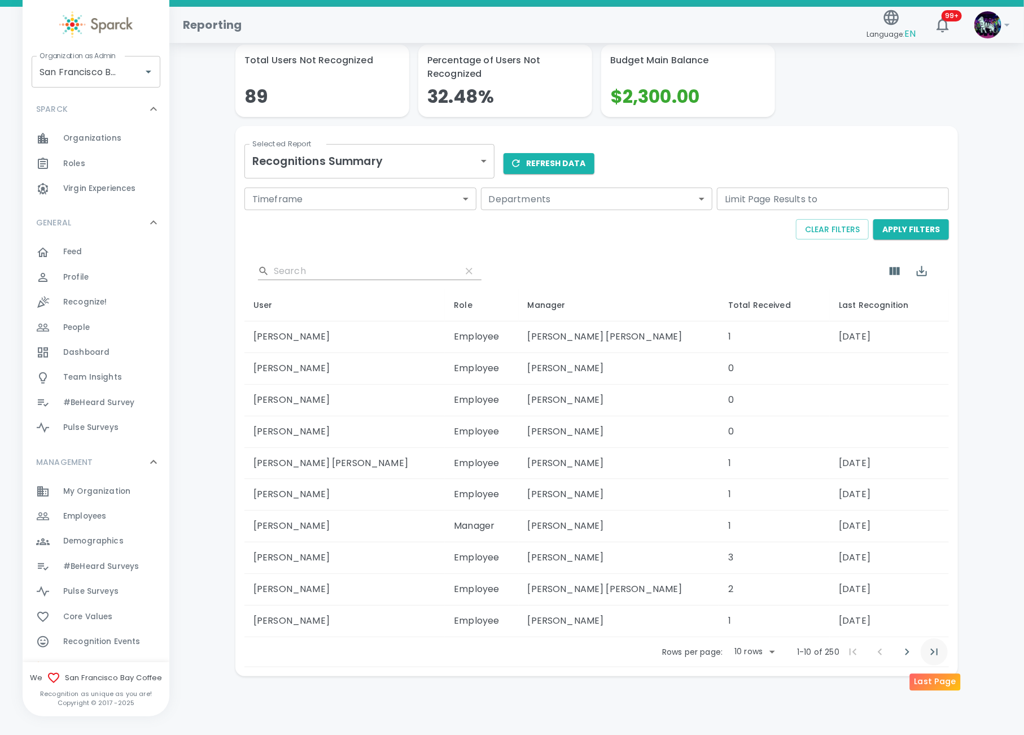
click at [933, 657] on icon "Last Page" at bounding box center [935, 652] width 14 height 14
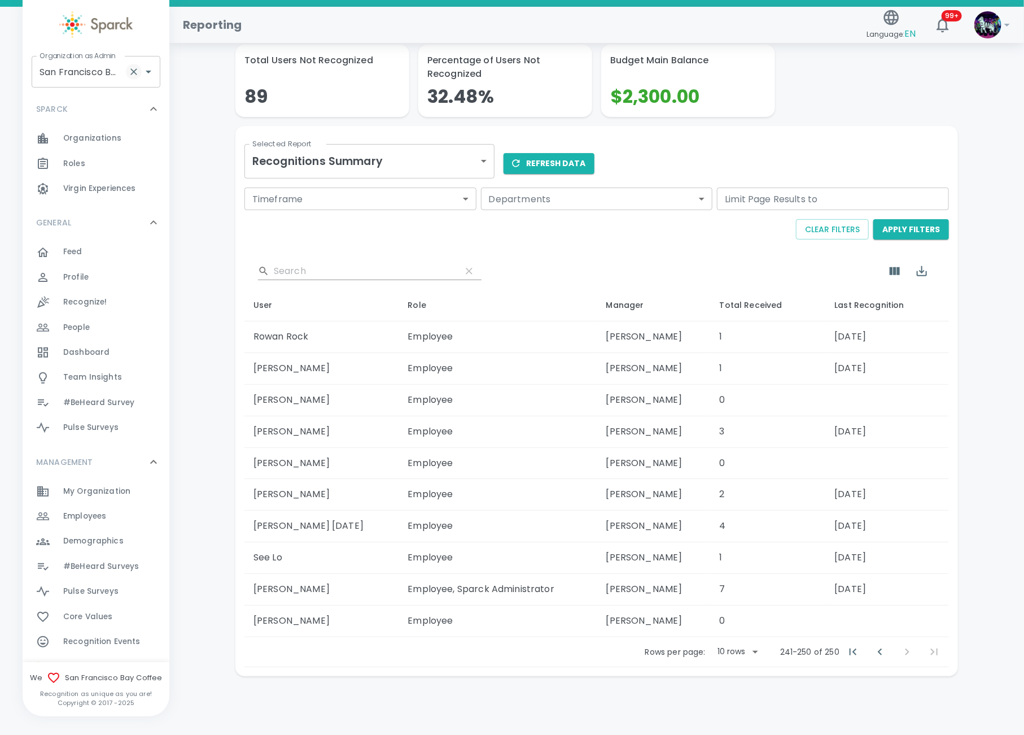
click at [134, 72] on icon "Clear" at bounding box center [133, 71] width 7 height 7
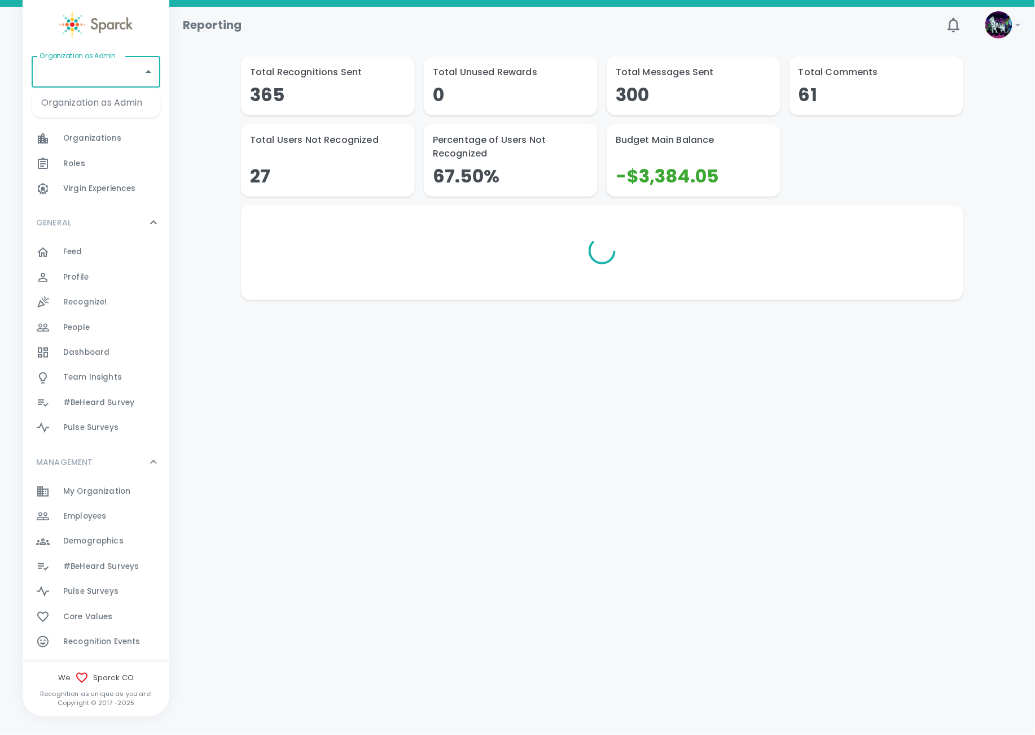
click at [107, 68] on div "Organization as Admin Organization as Admin" at bounding box center [96, 72] width 129 height 32
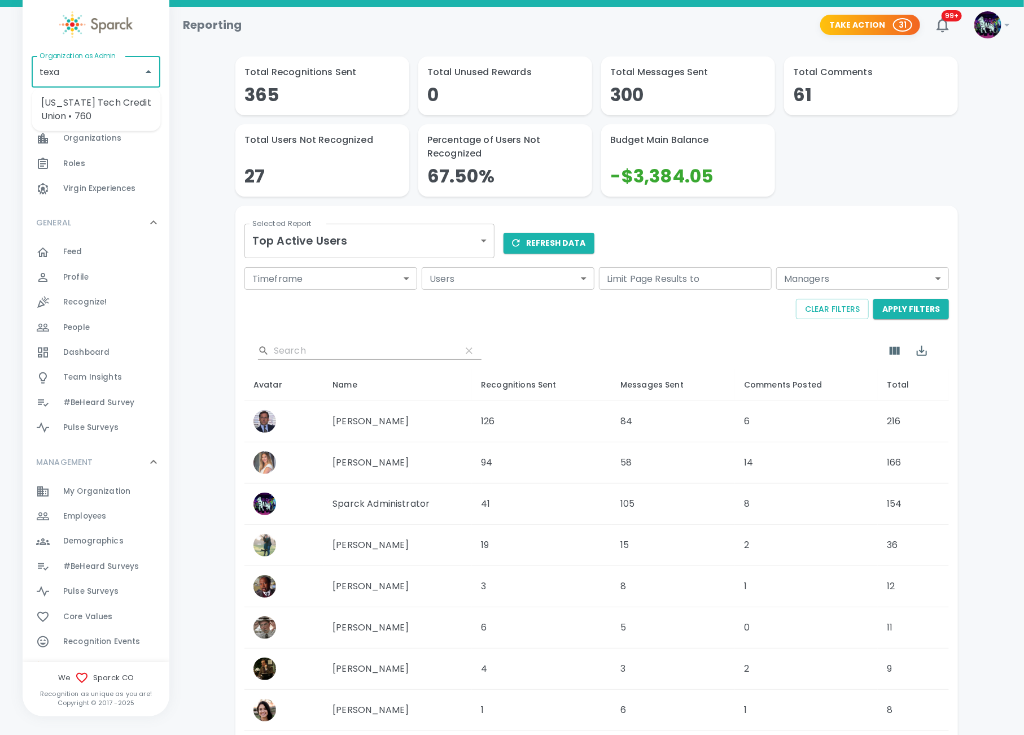
click at [73, 106] on li "[US_STATE] Tech Credit Union • 760" at bounding box center [96, 110] width 129 height 34
type input "[US_STATE] Tech Credit Union • 760"
